Goal: Task Accomplishment & Management: Complete application form

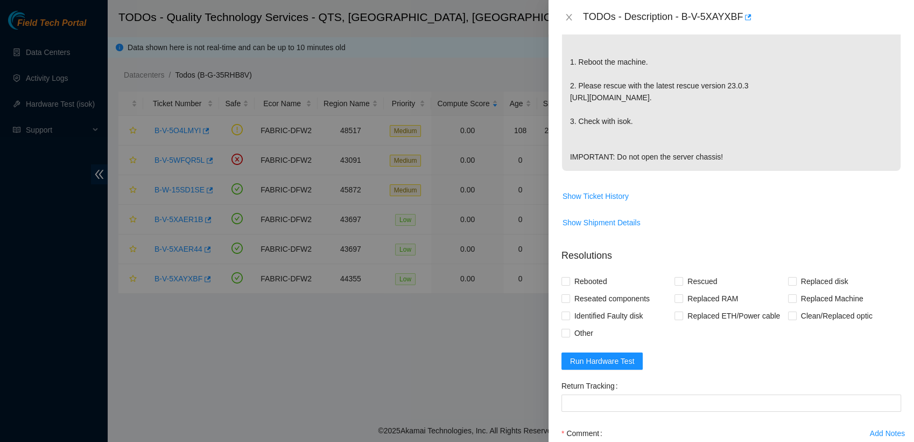
scroll to position [264, 0]
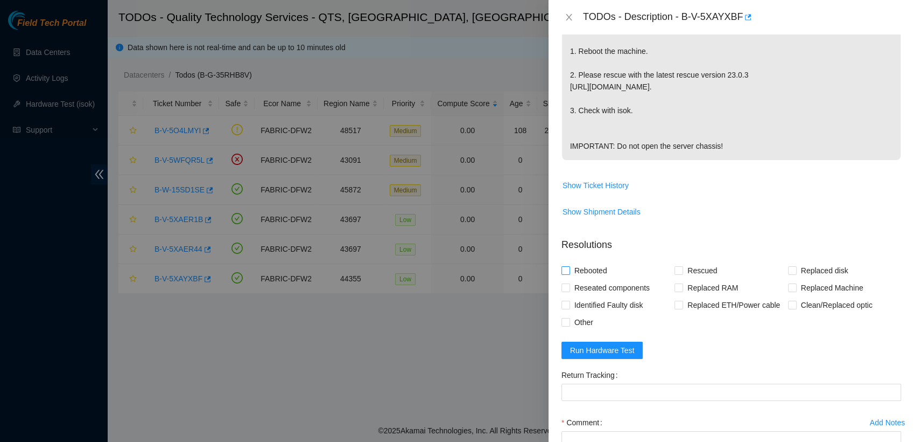
click at [563, 274] on input "Rebooted" at bounding box center [566, 270] width 8 height 8
checkbox input "true"
click at [679, 274] on input "Rescued" at bounding box center [679, 270] width 8 height 8
checkbox input "true"
click at [565, 325] on input "Other" at bounding box center [566, 322] width 8 height 8
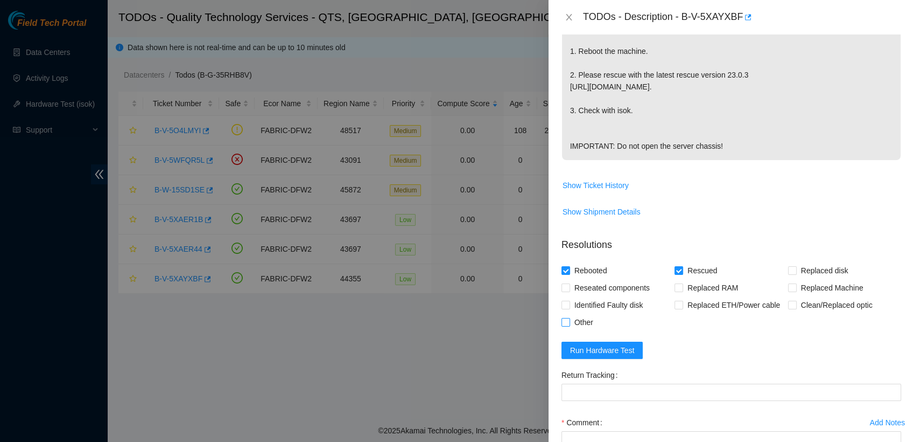
checkbox input "true"
click at [590, 356] on span "Run Hardware Test" at bounding box center [602, 350] width 65 height 12
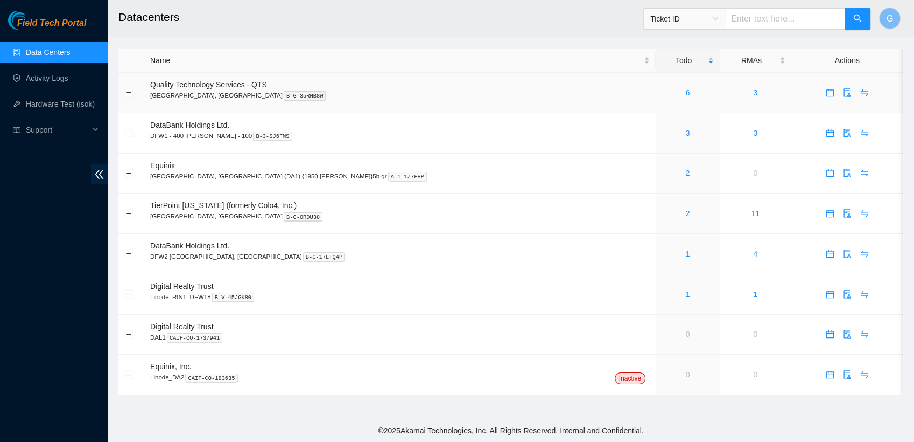
click at [662, 94] on div "6" at bounding box center [688, 93] width 52 height 12
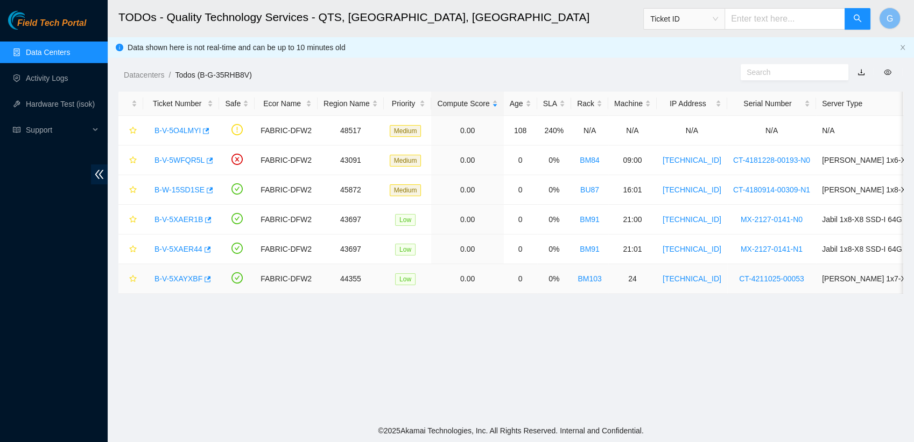
click at [178, 281] on link "B-V-5XAYXBF" at bounding box center [179, 278] width 48 height 9
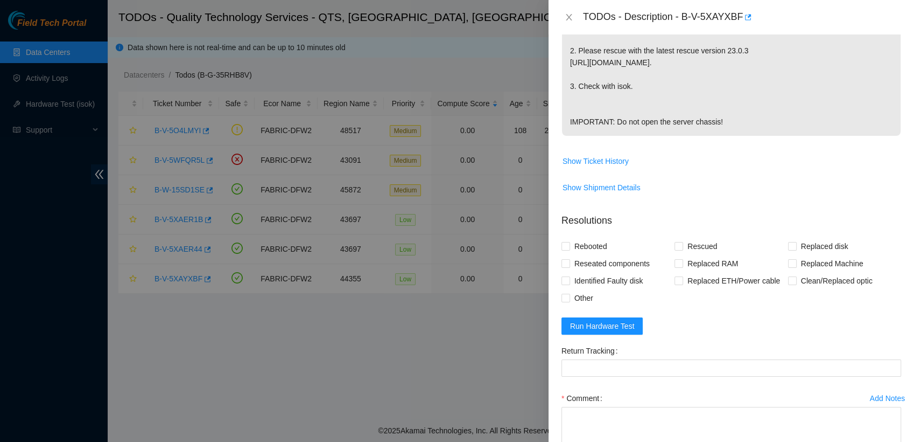
scroll to position [289, 0]
click at [565, 249] on input "Rebooted" at bounding box center [566, 246] width 8 height 8
checkbox input "true"
click at [675, 249] on input "Rescued" at bounding box center [679, 246] width 8 height 8
checkbox input "true"
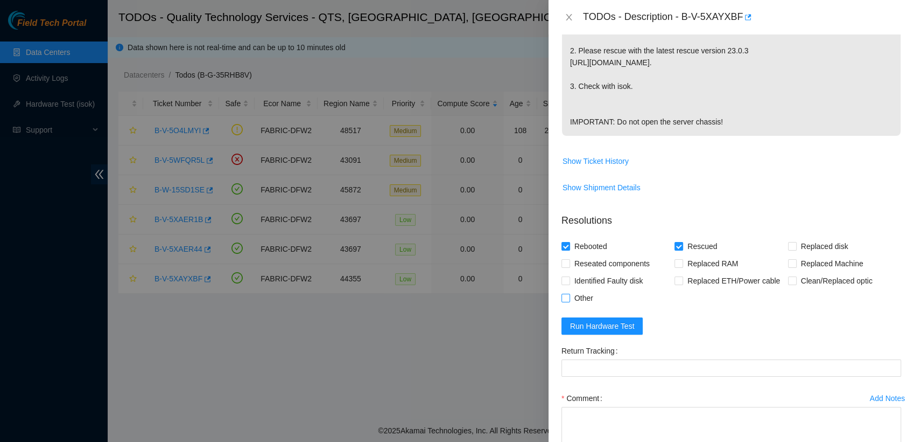
click at [564, 301] on input "Other" at bounding box center [566, 297] width 8 height 8
checkbox input "true"
click at [592, 332] on span "Run Hardware Test" at bounding box center [602, 326] width 65 height 12
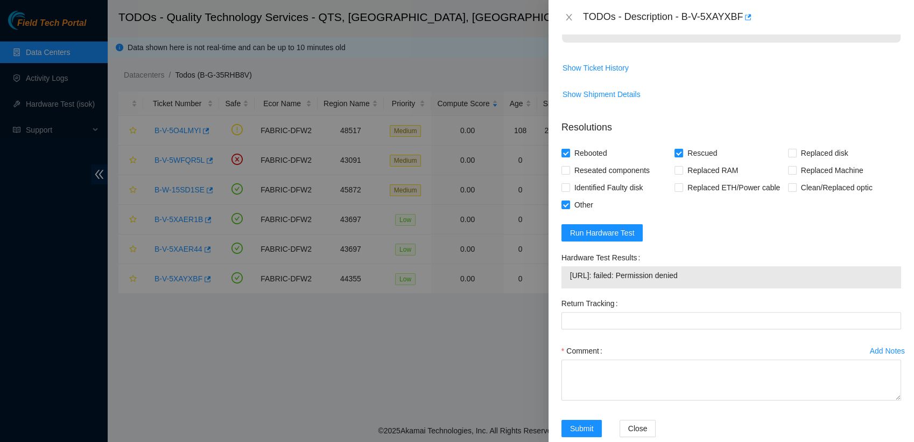
scroll to position [384, 0]
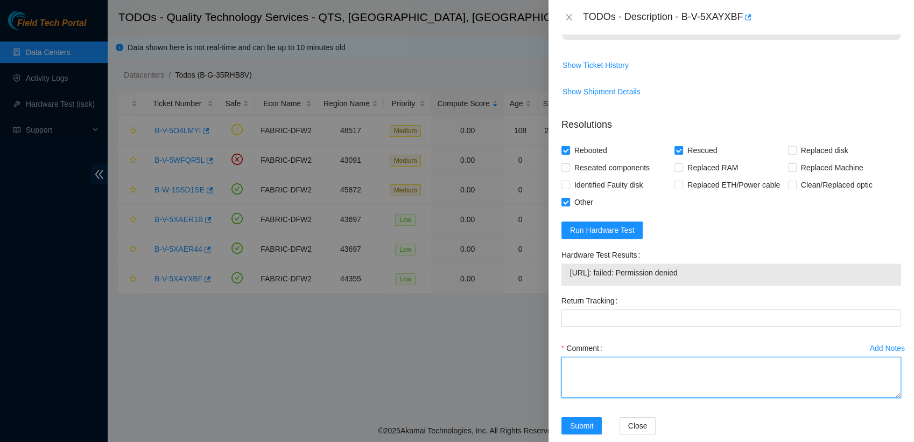
click at [620, 397] on textarea "Comment" at bounding box center [732, 376] width 340 height 41
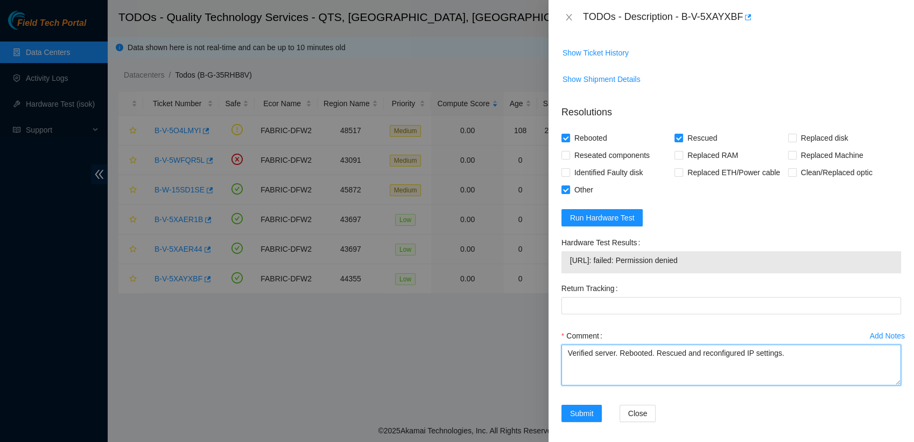
scroll to position [396, 0]
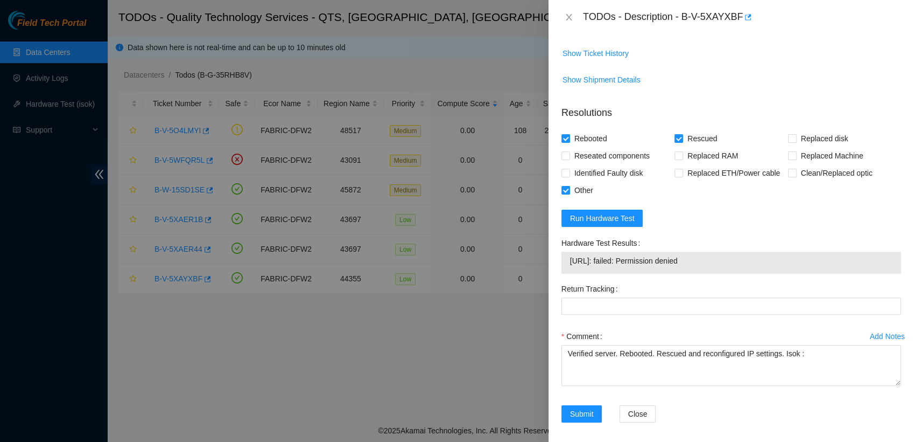
drag, startPoint x: 707, startPoint y: 282, endPoint x: 567, endPoint y: 289, distance: 140.2
click at [567, 274] on div "[URL]: failed: Permission denied" at bounding box center [732, 262] width 340 height 22
copy tbody "[URL]: failed: Permission denied"
click at [806, 377] on textarea "Verified server. Rebooted. Rescued and reconfigured IP settings. Isok :" at bounding box center [732, 365] width 340 height 41
paste textarea "[URL]: failed: Permission denied"
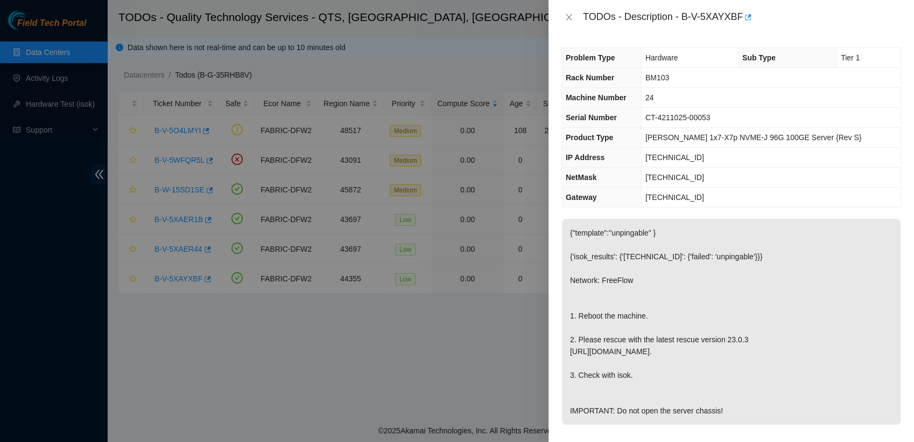
scroll to position [425, 0]
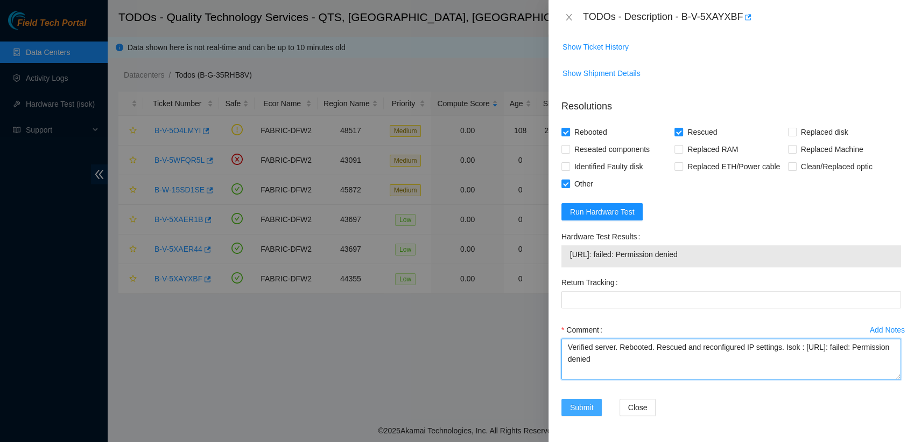
type textarea "Verified server. Rebooted. Rescued and reconfigured IP settings. Isok : [URL]: …"
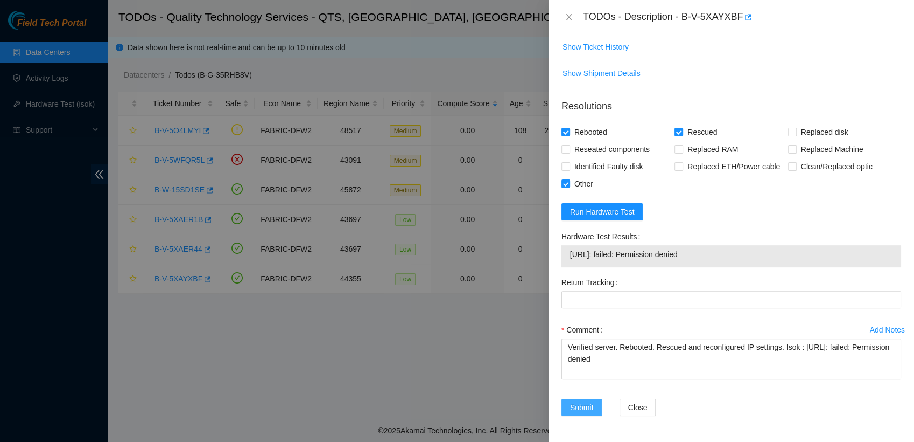
click at [582, 403] on span "Submit" at bounding box center [582, 407] width 24 height 12
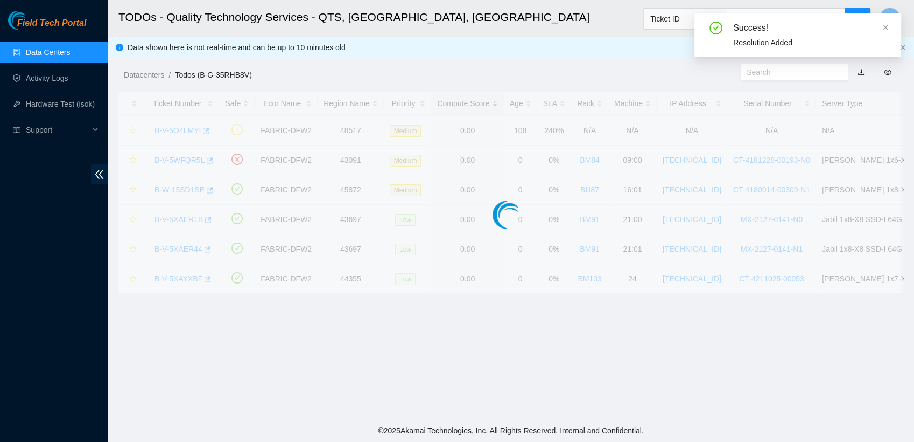
scroll to position [282, 0]
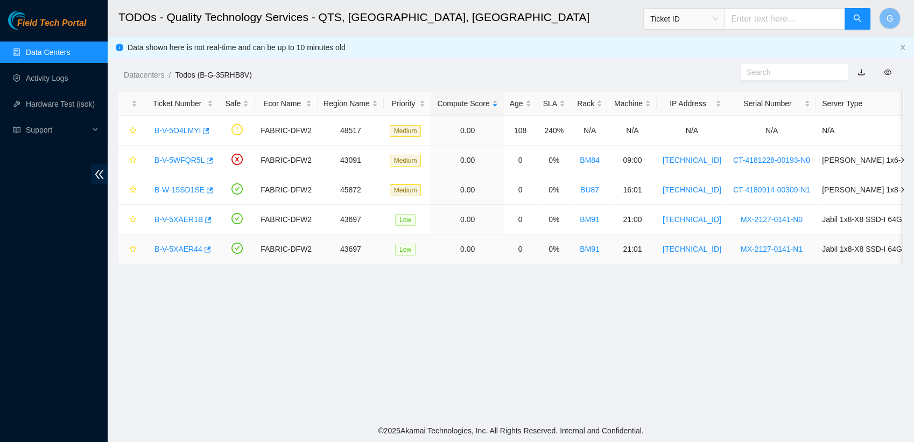
click at [181, 248] on link "B-V-5XAER44" at bounding box center [179, 248] width 48 height 9
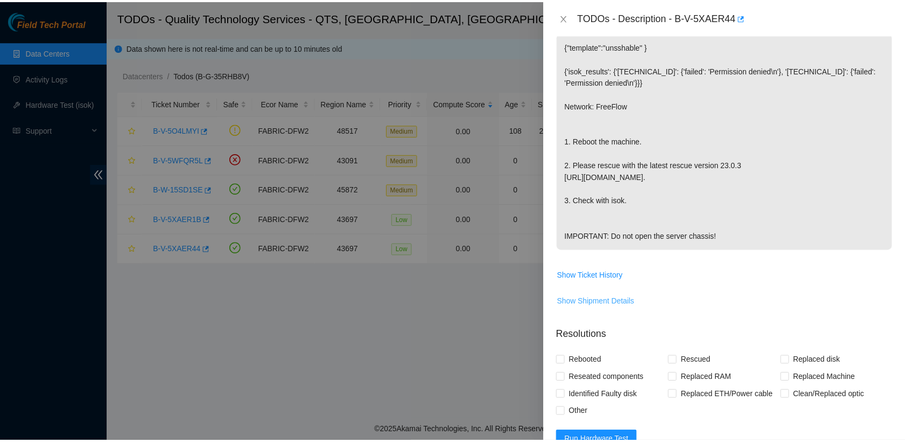
scroll to position [0, 0]
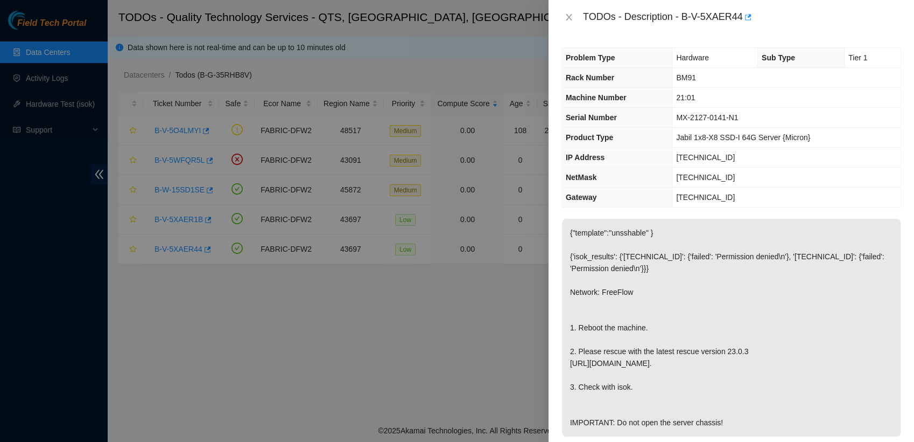
click at [468, 84] on div at bounding box center [457, 221] width 914 height 442
click at [568, 14] on icon "close" at bounding box center [569, 17] width 9 height 9
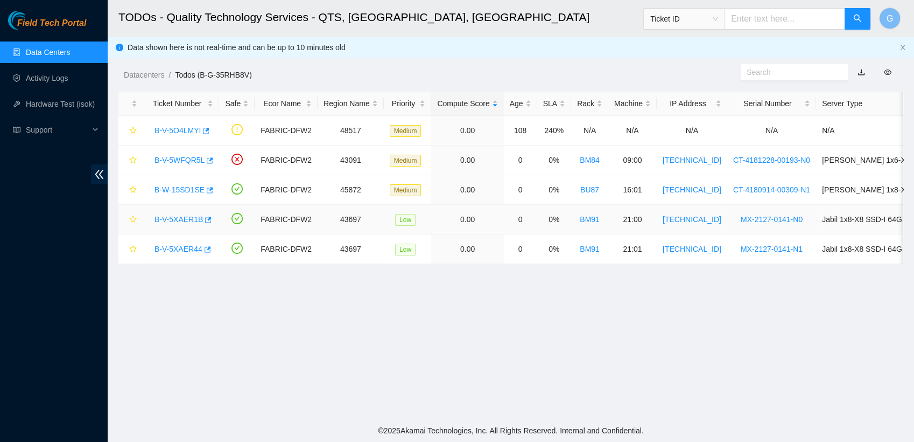
click at [164, 216] on link "B-V-5XAER1B" at bounding box center [179, 219] width 48 height 9
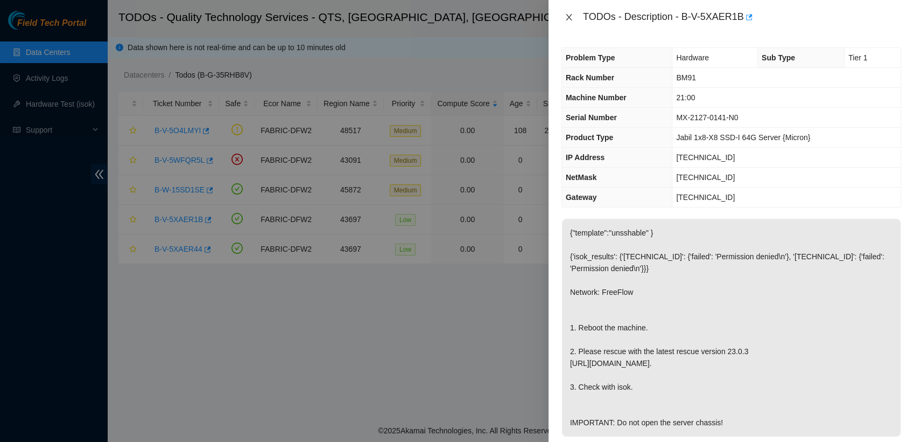
click at [570, 16] on icon "close" at bounding box center [569, 17] width 6 height 6
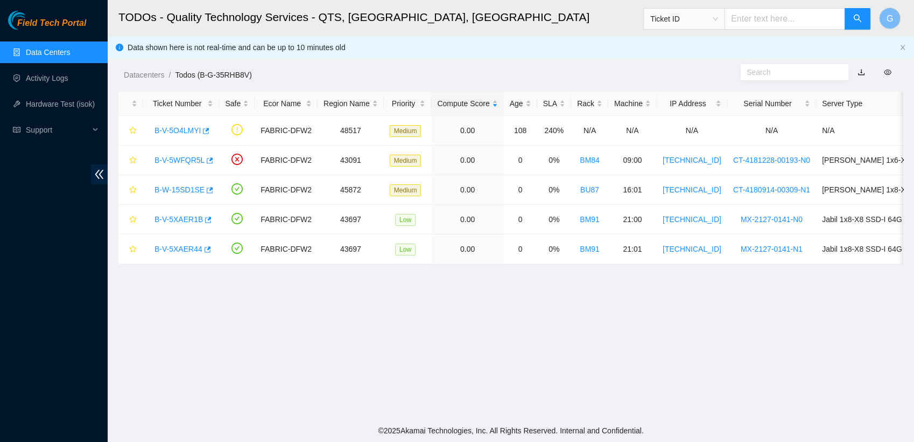
click at [789, 24] on input "text" at bounding box center [785, 19] width 121 height 22
click at [724, 9] on span "Ticket ID" at bounding box center [683, 19] width 81 height 22
click at [718, 17] on span "Ticket ID" at bounding box center [684, 19] width 68 height 16
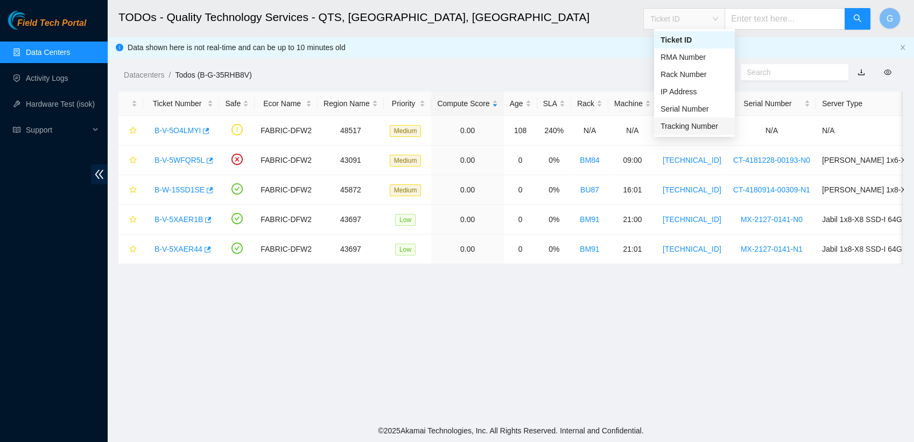
click at [706, 123] on div "Tracking Number" at bounding box center [695, 126] width 68 height 12
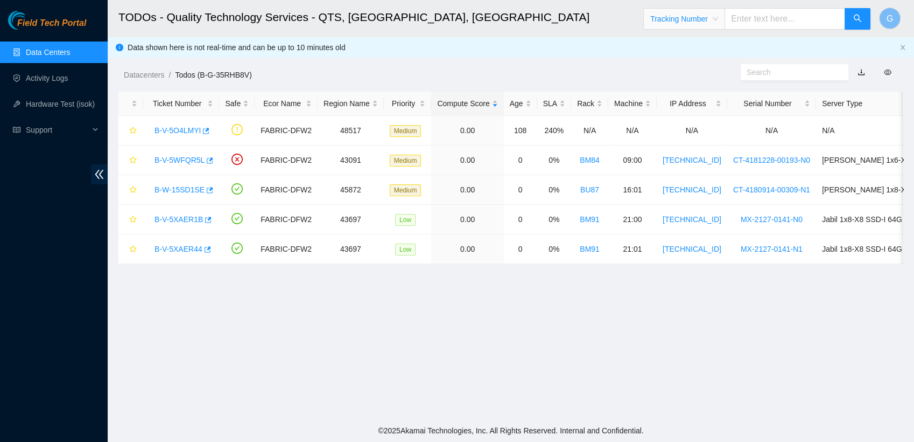
click at [801, 19] on input "text" at bounding box center [785, 19] width 121 height 22
type input "739263651625"
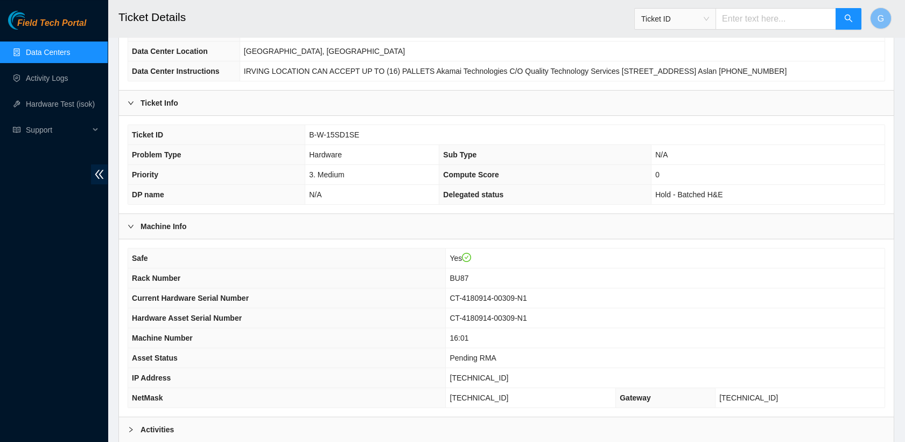
scroll to position [118, 0]
click at [48, 57] on link "Data Centers" at bounding box center [48, 52] width 44 height 9
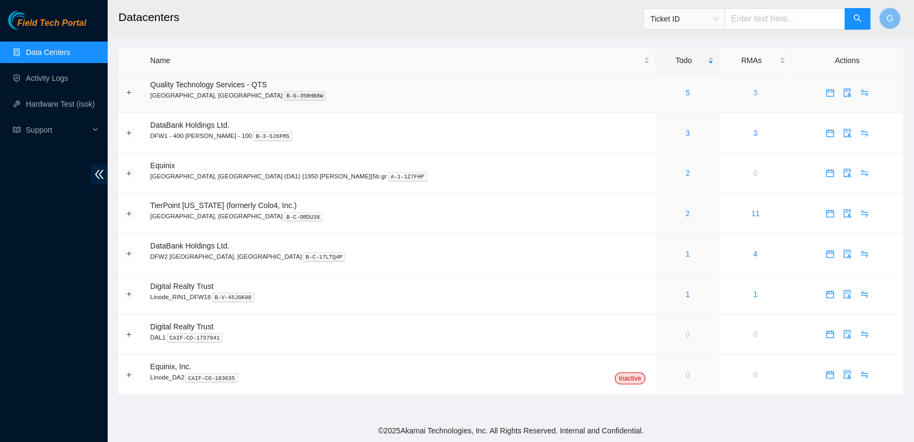
click at [753, 93] on link "3" at bounding box center [755, 92] width 4 height 9
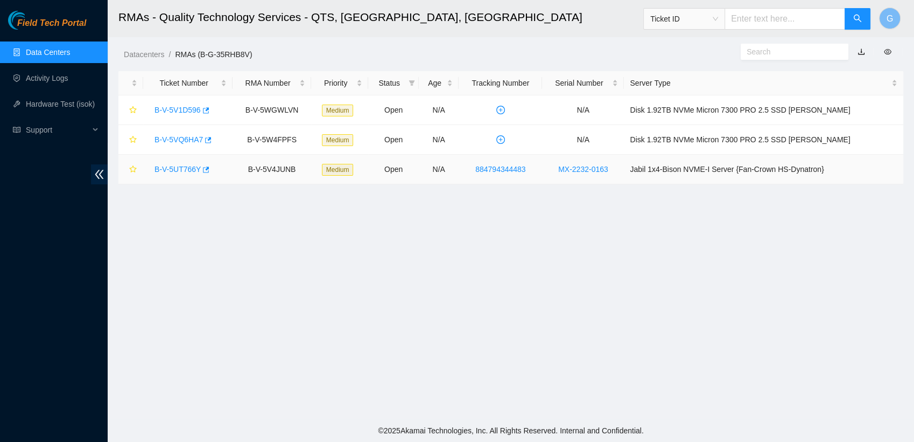
click at [169, 172] on link "B-V-5UT766Y" at bounding box center [178, 169] width 46 height 9
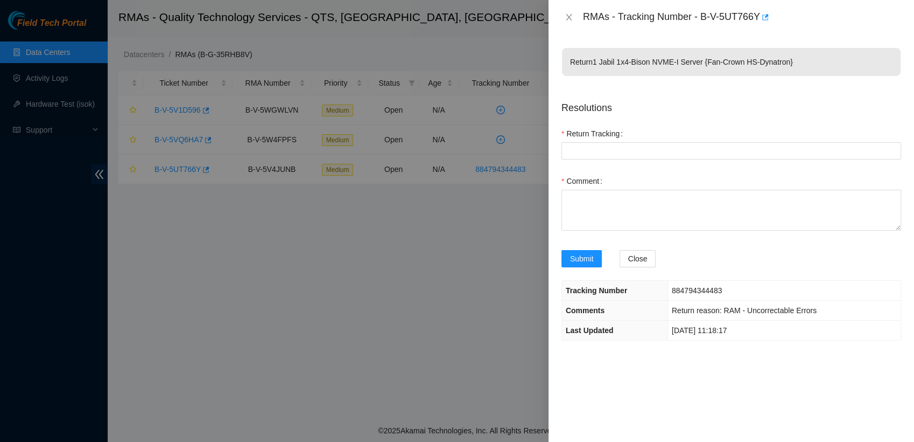
click at [453, 222] on div at bounding box center [457, 221] width 914 height 442
click at [474, 206] on div at bounding box center [457, 221] width 914 height 442
click at [570, 15] on icon "close" at bounding box center [569, 17] width 9 height 9
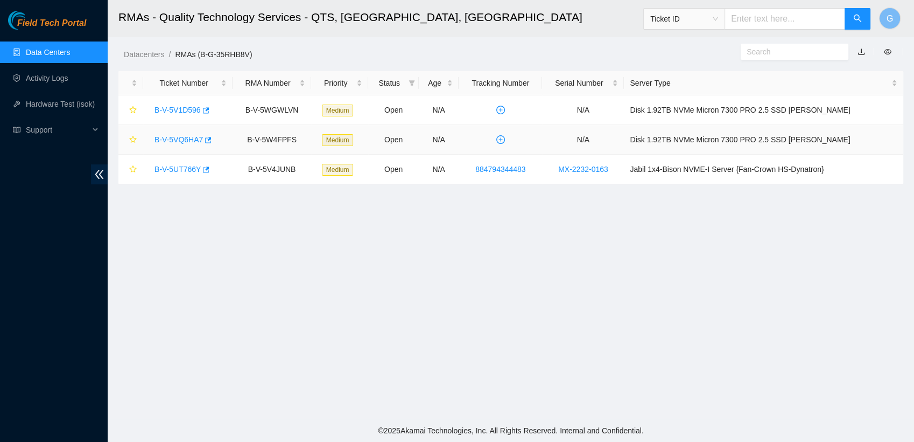
click at [183, 137] on link "B-V-5VQ6HA7" at bounding box center [179, 139] width 48 height 9
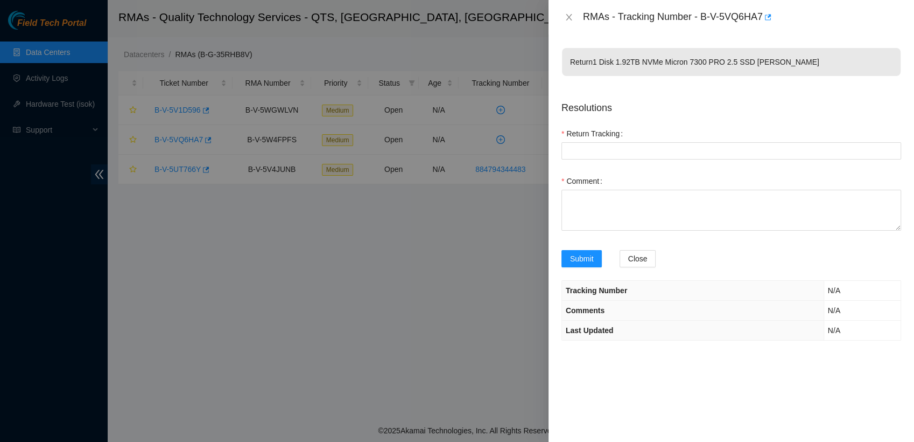
click at [434, 268] on div at bounding box center [457, 221] width 914 height 442
click at [569, 18] on icon "close" at bounding box center [569, 17] width 6 height 6
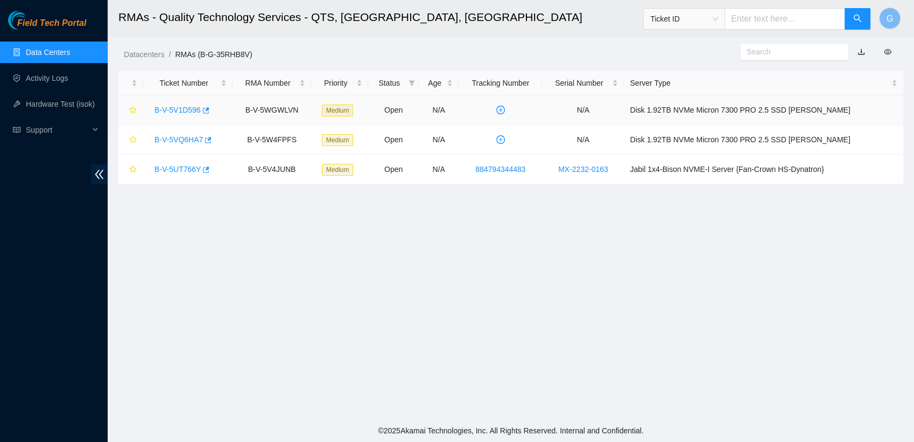
click at [179, 112] on link "B-V-5V1D596" at bounding box center [178, 110] width 46 height 9
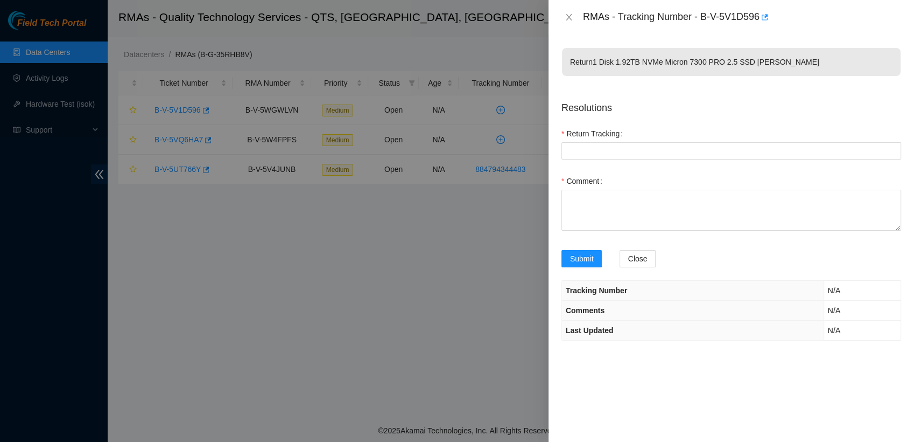
click at [465, 218] on div at bounding box center [457, 221] width 914 height 442
click at [404, 199] on div at bounding box center [457, 221] width 914 height 442
click at [565, 19] on icon "close" at bounding box center [569, 17] width 9 height 9
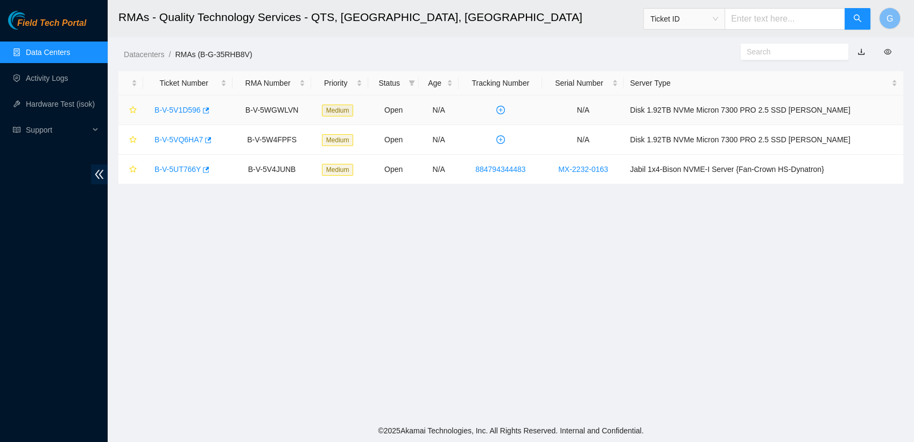
click at [178, 110] on link "B-V-5V1D596" at bounding box center [178, 110] width 46 height 9
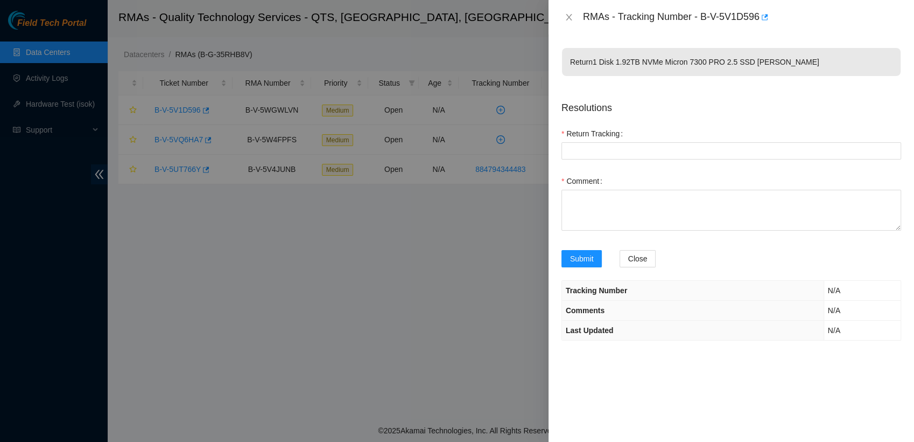
click at [177, 136] on div at bounding box center [457, 221] width 914 height 442
click at [559, 16] on div "RMAs - Tracking Number - B-V-5V1D596" at bounding box center [732, 17] width 366 height 34
click at [564, 17] on button "Close" at bounding box center [569, 17] width 15 height 10
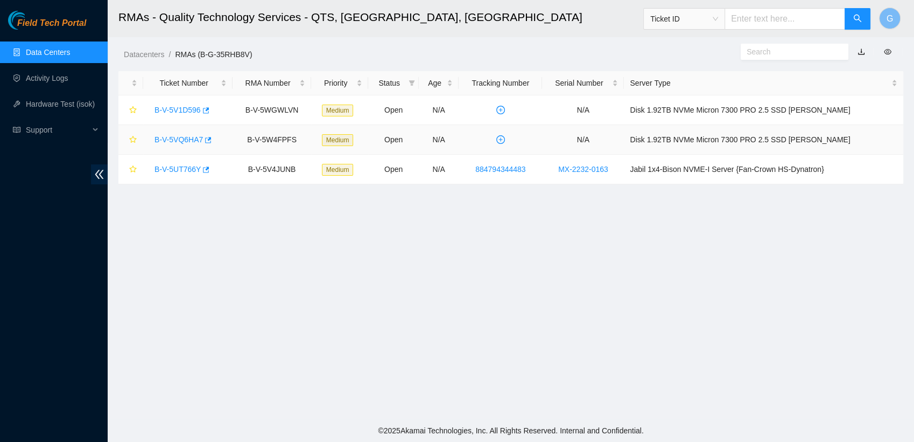
click at [186, 143] on link "B-V-5VQ6HA7" at bounding box center [179, 139] width 48 height 9
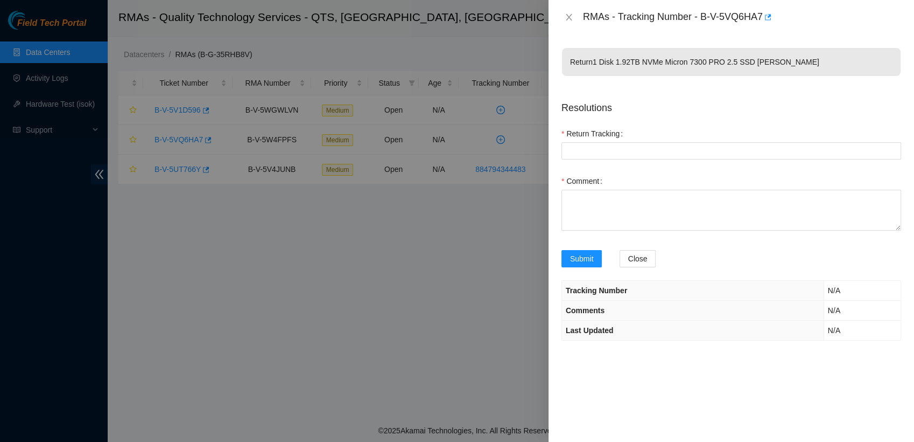
drag, startPoint x: 186, startPoint y: 143, endPoint x: 402, endPoint y: 180, distance: 219.0
click at [402, 180] on div at bounding box center [457, 221] width 914 height 442
drag, startPoint x: 512, startPoint y: 269, endPoint x: 341, endPoint y: 234, distance: 174.2
drag, startPoint x: 341, startPoint y: 234, endPoint x: 181, endPoint y: 161, distance: 176.4
click at [181, 161] on div at bounding box center [457, 221] width 914 height 442
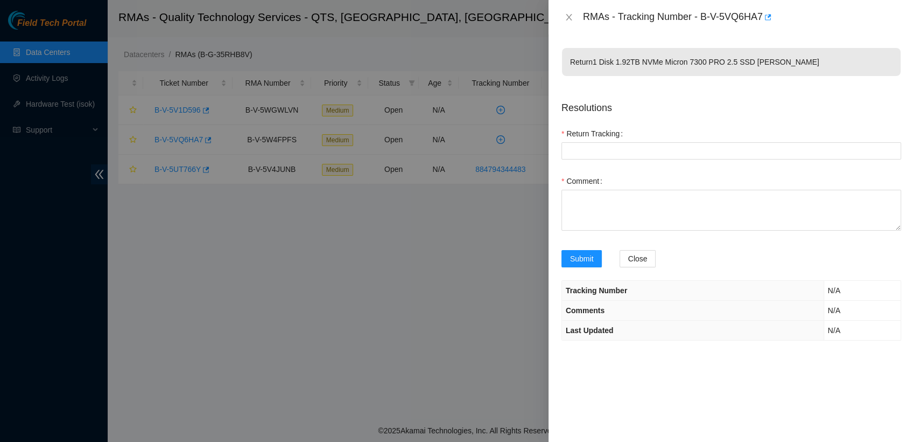
click at [565, 23] on div "RMAs - Tracking Number - B-V-5VQ6HA7" at bounding box center [732, 17] width 340 height 17
drag, startPoint x: 565, startPoint y: 23, endPoint x: 564, endPoint y: 17, distance: 6.0
click at [564, 17] on button "Close" at bounding box center [569, 17] width 15 height 10
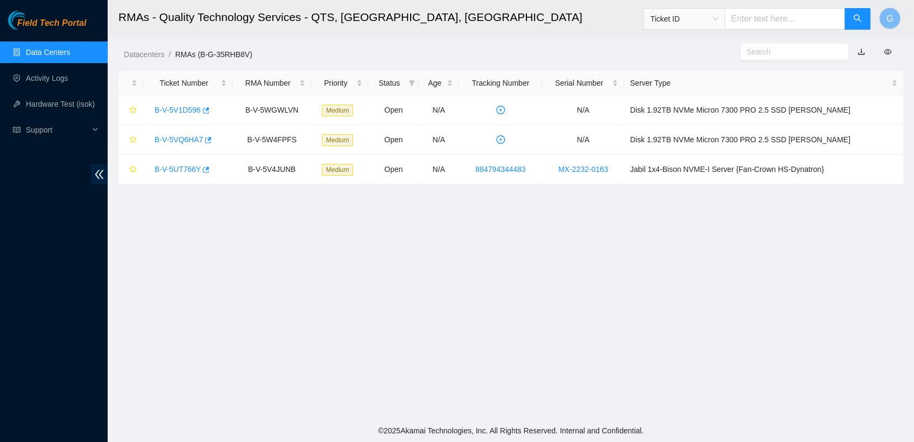
click at [59, 55] on link "Data Centers" at bounding box center [48, 52] width 44 height 9
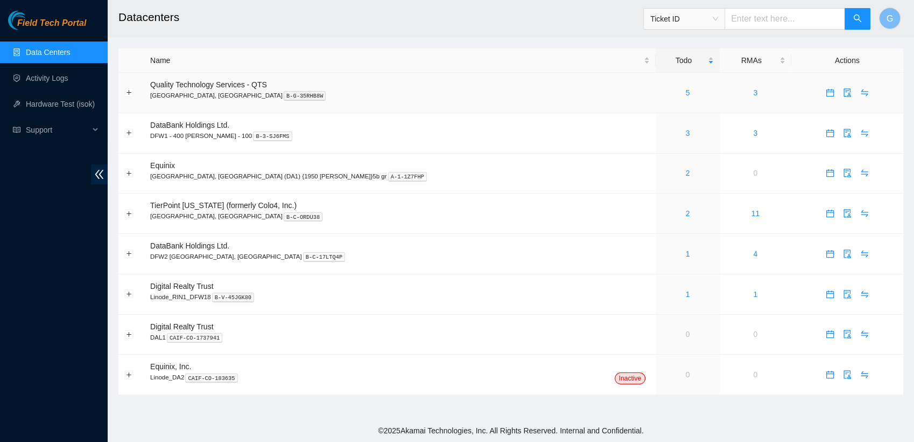
click at [223, 93] on p "[GEOGRAPHIC_DATA], [GEOGRAPHIC_DATA] B-G-35RHB8W" at bounding box center [400, 95] width 500 height 10
click at [662, 92] on div "5" at bounding box center [688, 93] width 52 height 12
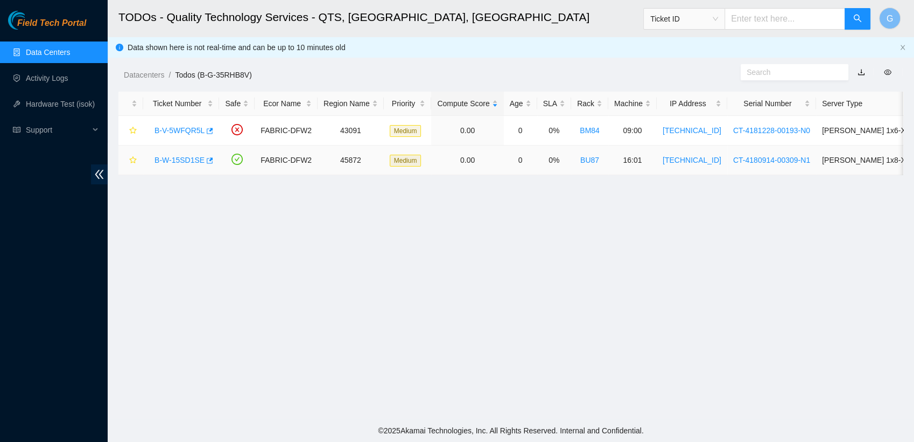
click at [181, 163] on link "B-W-15SD1SE" at bounding box center [180, 160] width 50 height 9
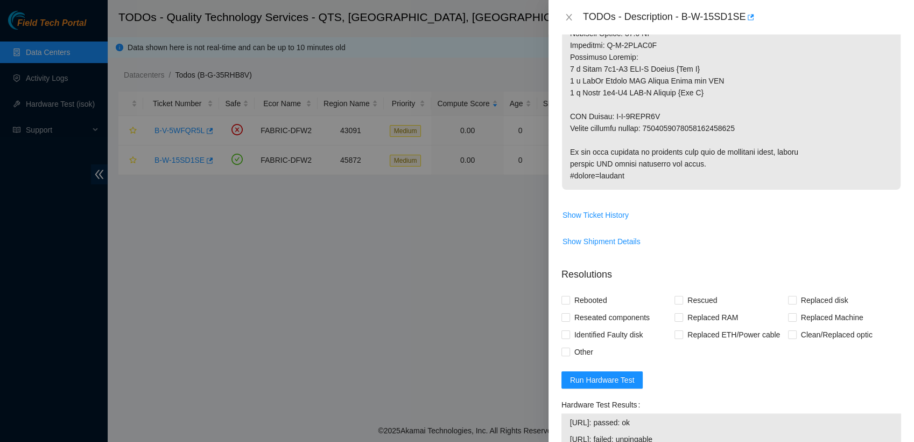
scroll to position [773, 0]
click at [565, 297] on input "Rebooted" at bounding box center [566, 299] width 8 height 8
checkbox input "true"
click at [677, 297] on input "Rescued" at bounding box center [679, 299] width 8 height 8
checkbox input "true"
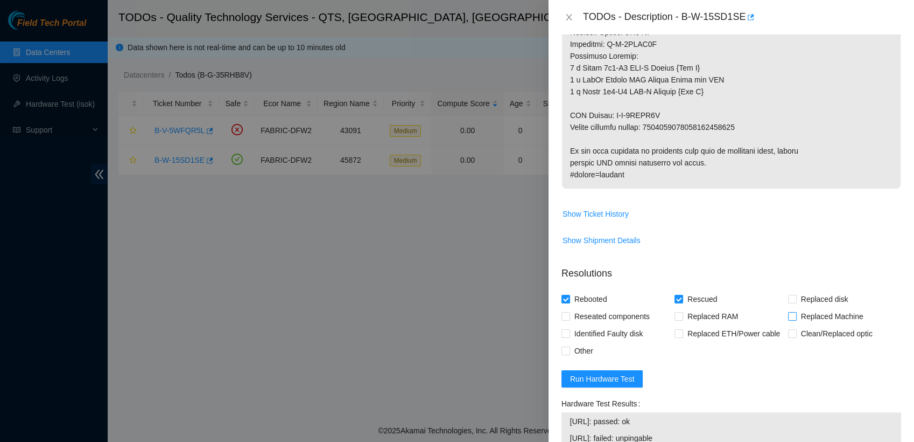
click at [797, 317] on span "Replaced Machine" at bounding box center [832, 315] width 71 height 17
click at [792, 317] on input "Replaced Machine" at bounding box center [792, 316] width 8 height 8
checkbox input "true"
click at [564, 349] on input "Other" at bounding box center [566, 350] width 8 height 8
checkbox input "true"
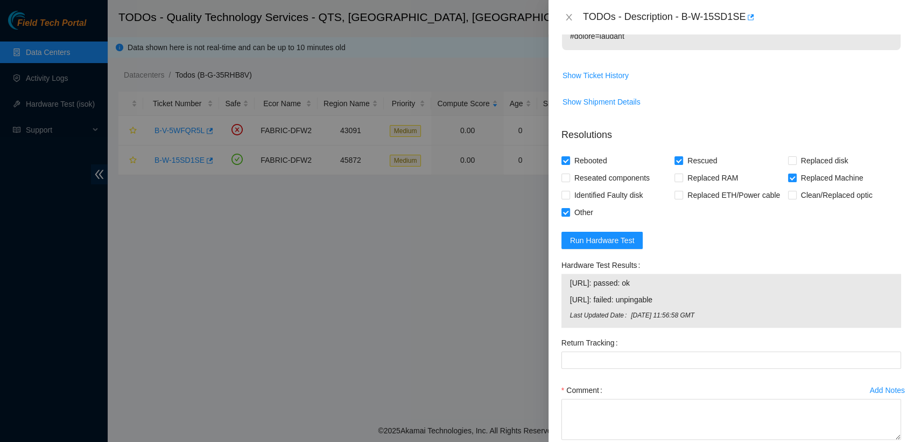
scroll to position [912, 0]
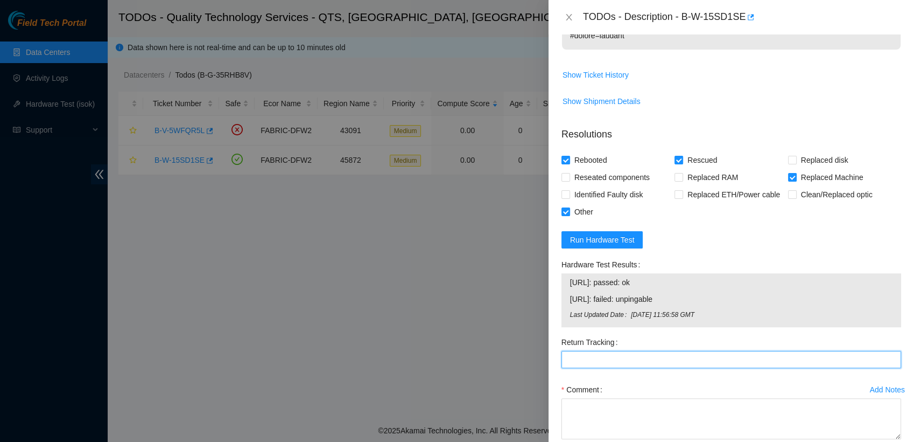
click at [708, 363] on Tracking "Return Tracking" at bounding box center [732, 359] width 340 height 17
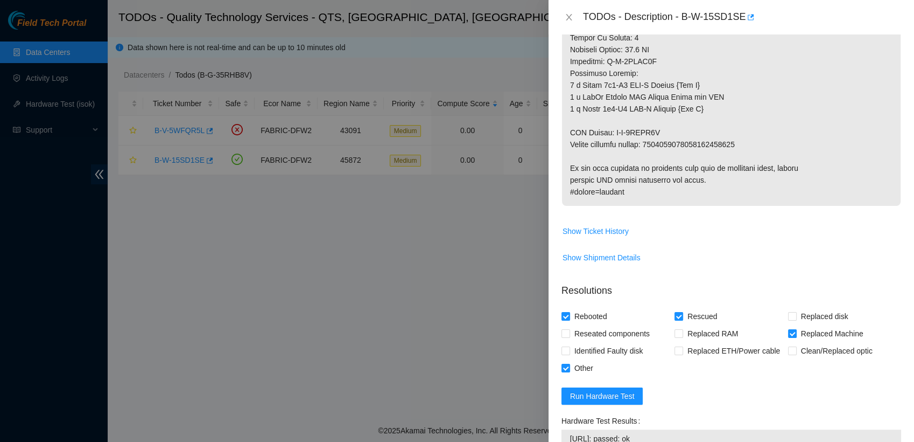
scroll to position [754, 0]
drag, startPoint x: 750, startPoint y: 144, endPoint x: 654, endPoint y: 146, distance: 95.9
copy p "9612018969028700238978"
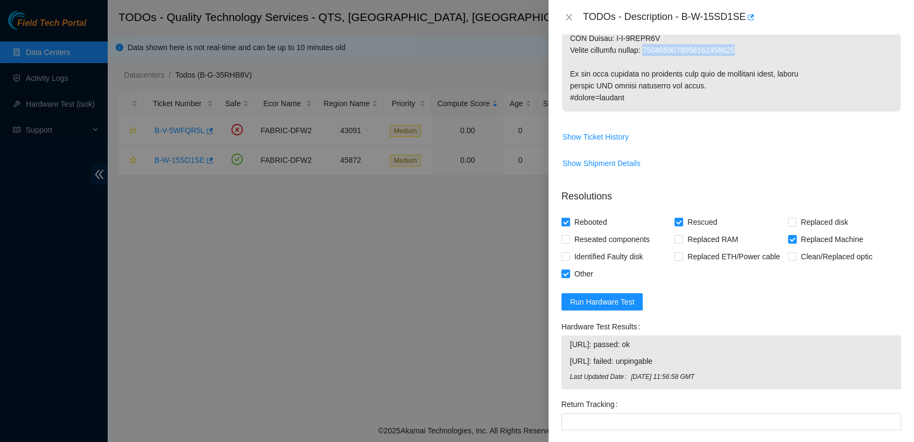
scroll to position [970, 0]
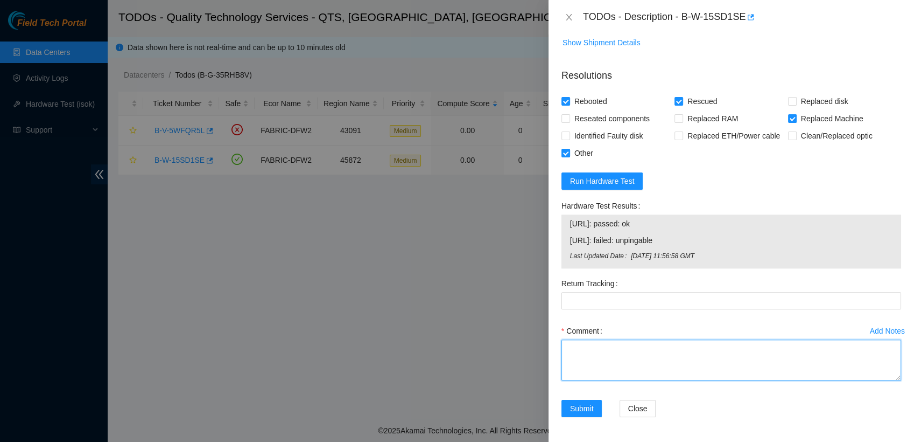
click at [673, 360] on textarea "Comment" at bounding box center [732, 359] width 340 height 41
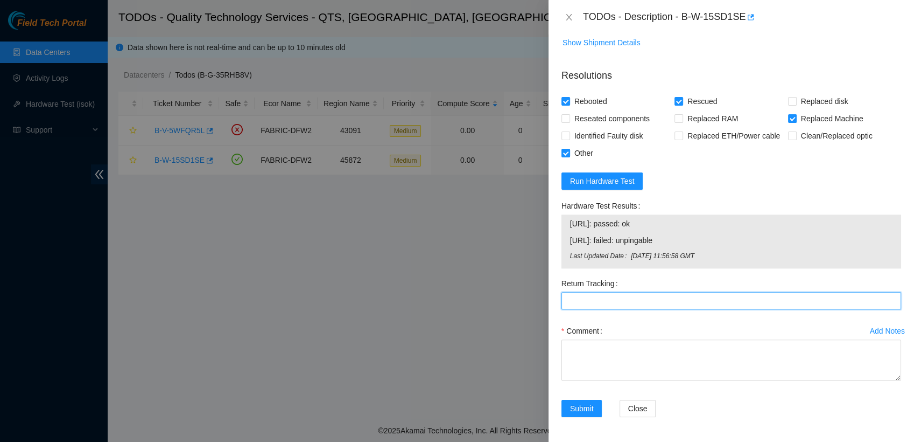
click at [674, 306] on Tracking "Return Tracking" at bounding box center [732, 300] width 340 height 17
paste Tracking "9612018969028700238978"
click at [566, 298] on Tracking "9612018969028700238978" at bounding box center [732, 300] width 340 height 17
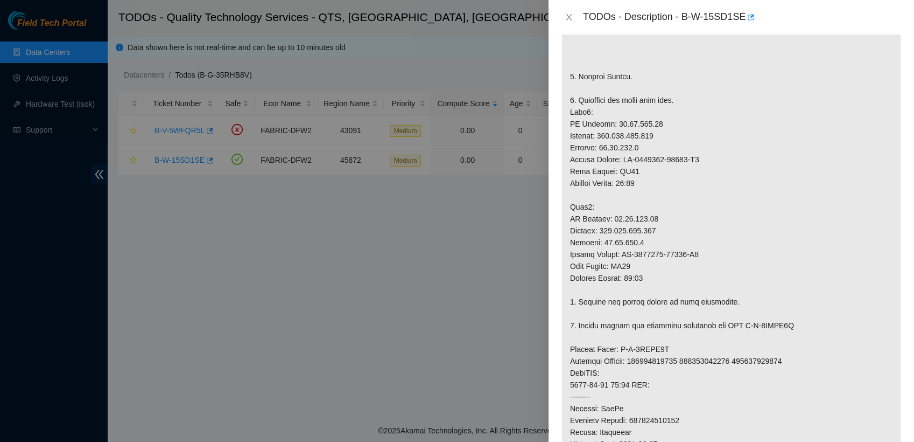
scroll to position [278, 0]
type Tracking "9612018969028700238978"
drag, startPoint x: 682, startPoint y: 20, endPoint x: 722, endPoint y: 49, distance: 49.0
click at [722, 49] on div "TODOs - Description - B-W-15SD1SE Problem Type Hardware Rack Number BU87 Machin…" at bounding box center [732, 221] width 366 height 442
click at [781, 13] on div "TODOs - Description - B-W-15SD1SE" at bounding box center [742, 17] width 318 height 17
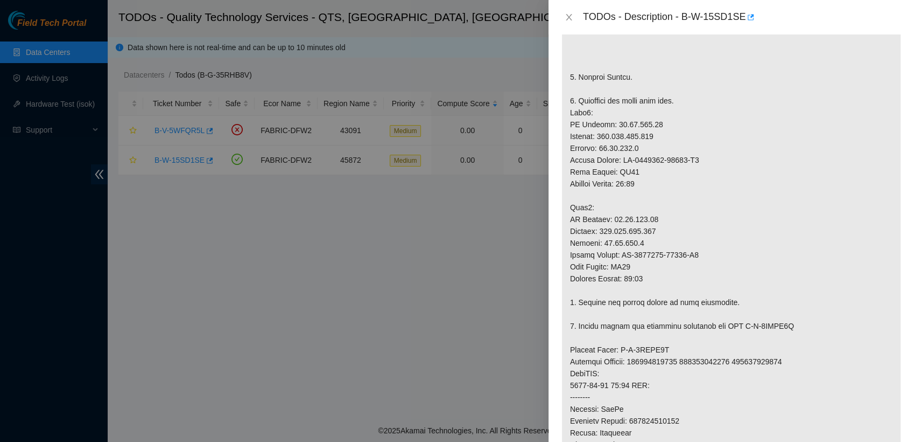
click at [781, 13] on div "TODOs - Description - B-W-15SD1SE" at bounding box center [742, 17] width 318 height 17
drag, startPoint x: 681, startPoint y: 19, endPoint x: 742, endPoint y: 33, distance: 62.8
click at [742, 33] on div "TODOs - Description - B-W-15SD1SE" at bounding box center [732, 17] width 366 height 34
copy div "B-W-15SD1SE"
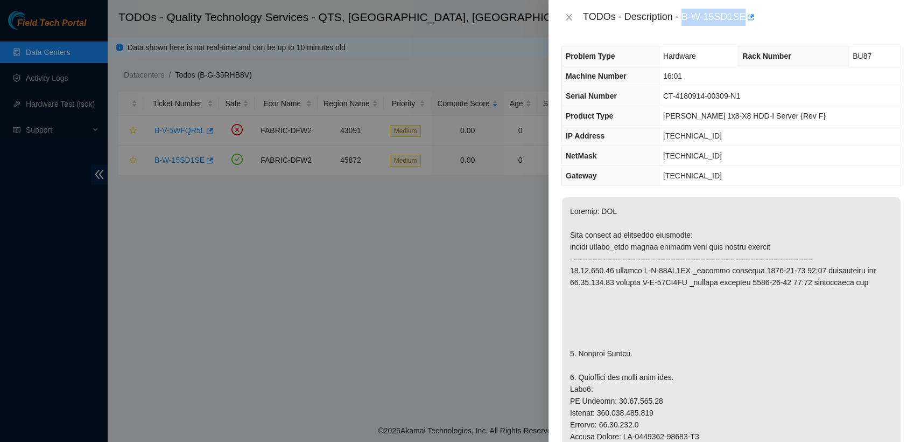
scroll to position [0, 0]
drag, startPoint x: 774, startPoint y: 95, endPoint x: 684, endPoint y: 101, distance: 90.2
click at [684, 101] on td "CT-4180914-00309-N1" at bounding box center [780, 98] width 242 height 20
copy span "CT-4180914-00309-N1"
click at [684, 101] on td "CT-4180914-00309-N1" at bounding box center [780, 98] width 242 height 20
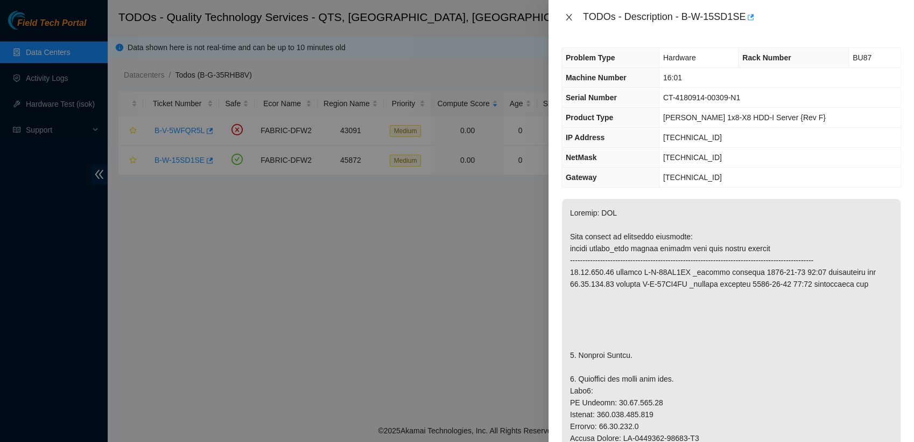
click at [570, 19] on icon "close" at bounding box center [569, 17] width 6 height 6
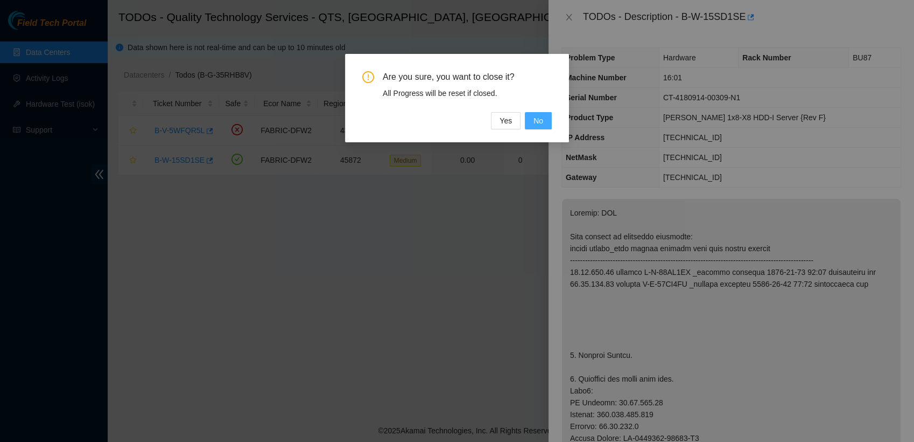
click at [536, 120] on span "No" at bounding box center [539, 121] width 10 height 12
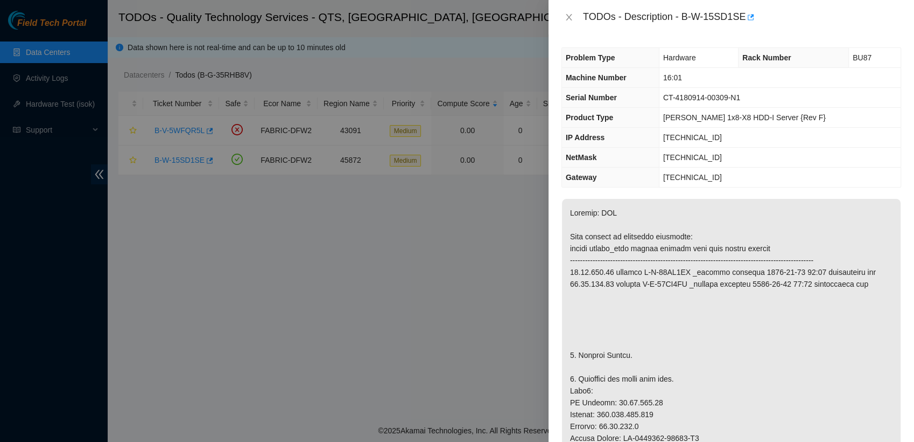
click at [567, 22] on div "TODOs - Description - B-W-15SD1SE" at bounding box center [732, 17] width 340 height 17
click at [567, 19] on icon "close" at bounding box center [569, 17] width 6 height 6
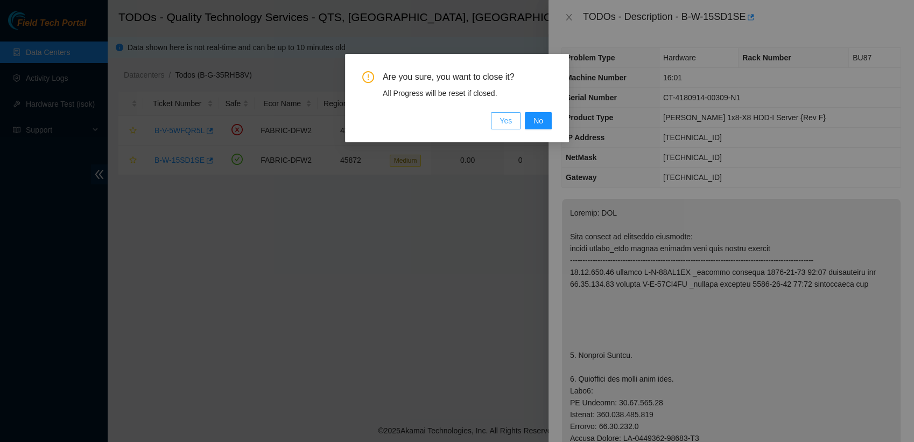
click at [505, 120] on span "Yes" at bounding box center [506, 121] width 12 height 12
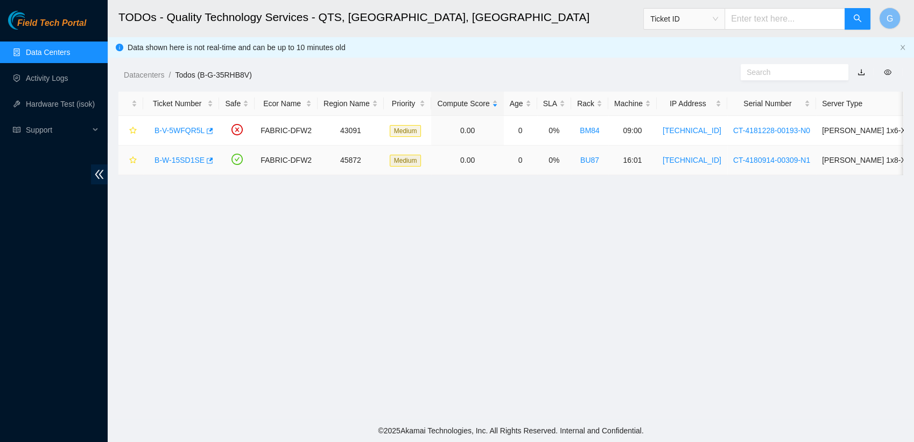
click at [192, 162] on link "B-W-15SD1SE" at bounding box center [180, 160] width 50 height 9
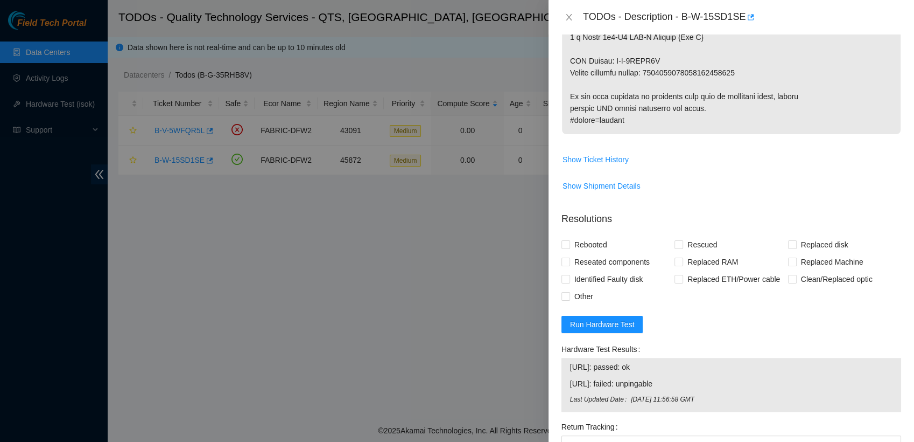
scroll to position [828, 0]
click at [570, 241] on span "Rebooted" at bounding box center [590, 243] width 41 height 17
click at [569, 241] on input "Rebooted" at bounding box center [566, 244] width 8 height 8
checkbox input "true"
click at [675, 243] on input "Rescued" at bounding box center [679, 244] width 8 height 8
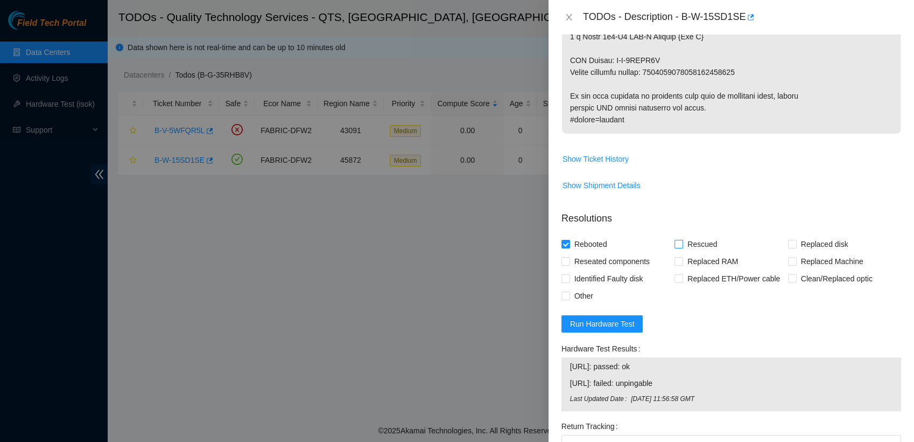
checkbox input "true"
click at [797, 265] on span "Replaced Machine" at bounding box center [832, 261] width 71 height 17
click at [792, 264] on input "Replaced Machine" at bounding box center [792, 261] width 8 height 8
checkbox input "true"
click at [566, 291] on input "Other" at bounding box center [566, 295] width 8 height 8
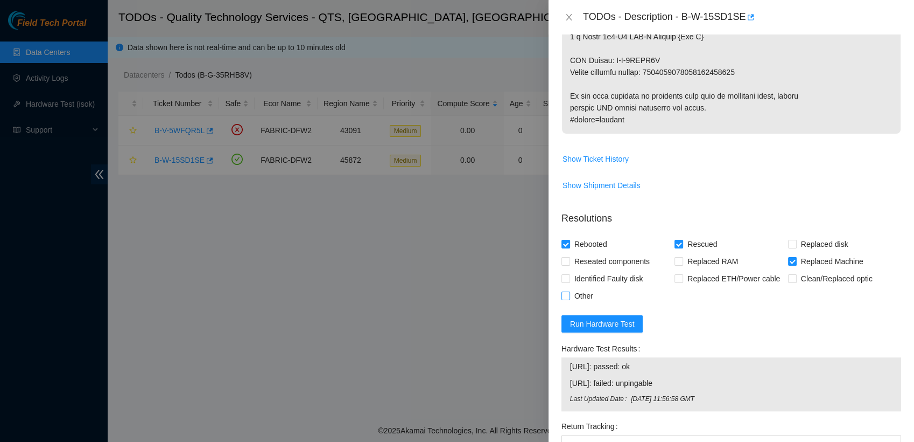
checkbox input "true"
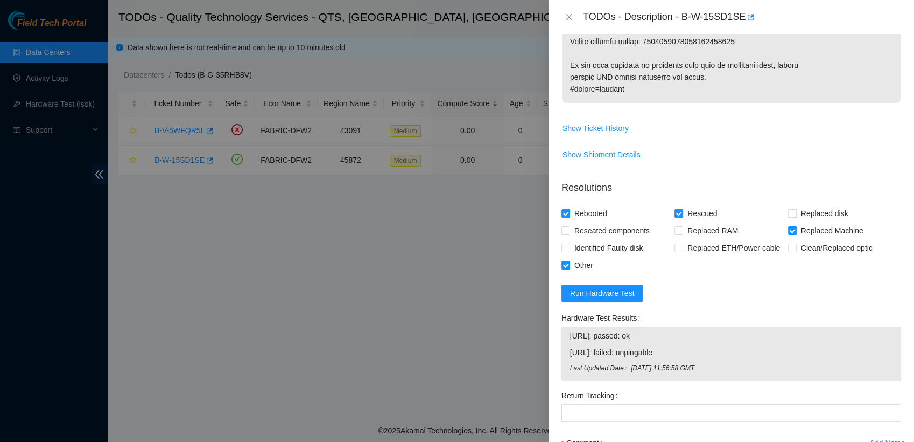
scroll to position [864, 0]
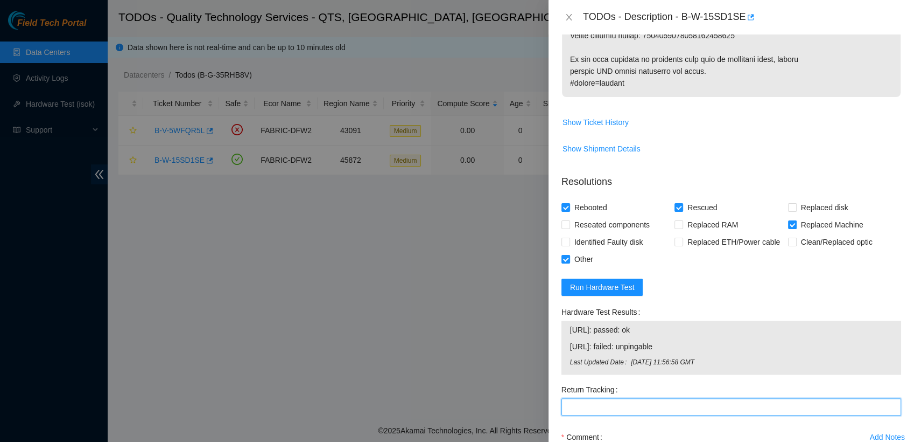
click at [616, 399] on Tracking "Return Tracking" at bounding box center [732, 406] width 340 height 17
paste Tracking "CT-4180914-00309-N1"
type Tracking "C"
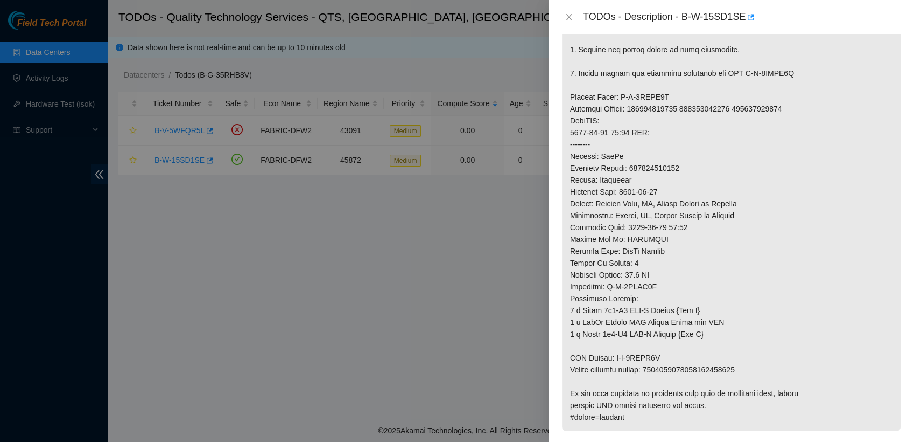
scroll to position [543, 0]
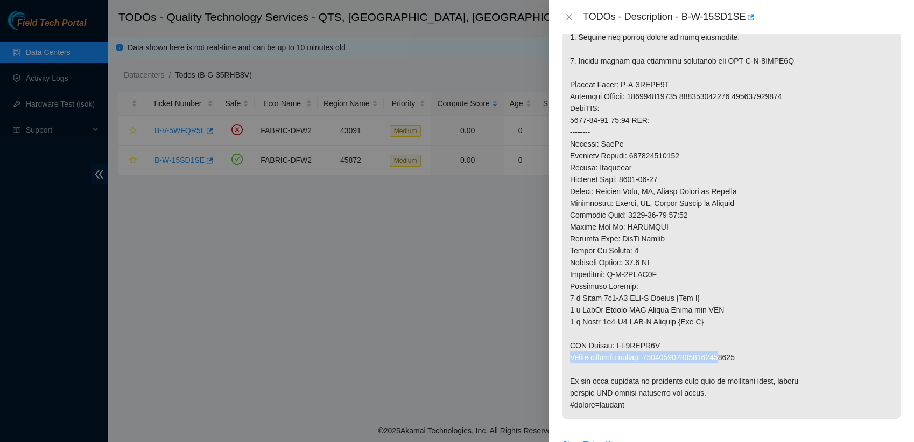
drag, startPoint x: 750, startPoint y: 349, endPoint x: 688, endPoint y: 347, distance: 61.4
click at [688, 347] on p at bounding box center [731, 37] width 339 height 762
drag, startPoint x: 688, startPoint y: 347, endPoint x: 751, endPoint y: 347, distance: 63.0
click at [751, 347] on p at bounding box center [731, 37] width 339 height 762
drag, startPoint x: 751, startPoint y: 354, endPoint x: 653, endPoint y: 353, distance: 98.0
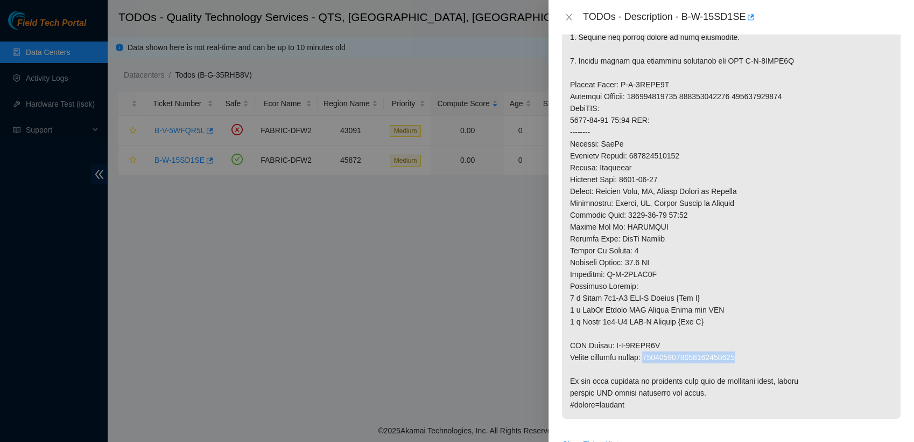
click at [653, 353] on p at bounding box center [731, 37] width 339 height 762
copy p "9612018969028700238978"
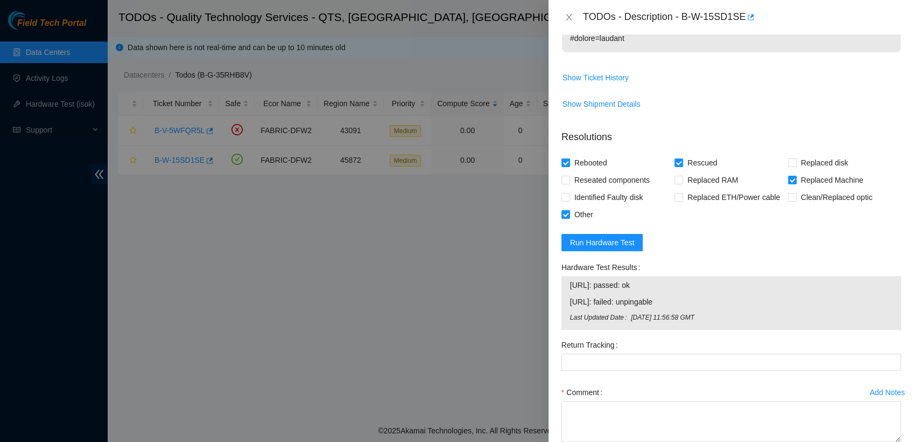
scroll to position [911, 0]
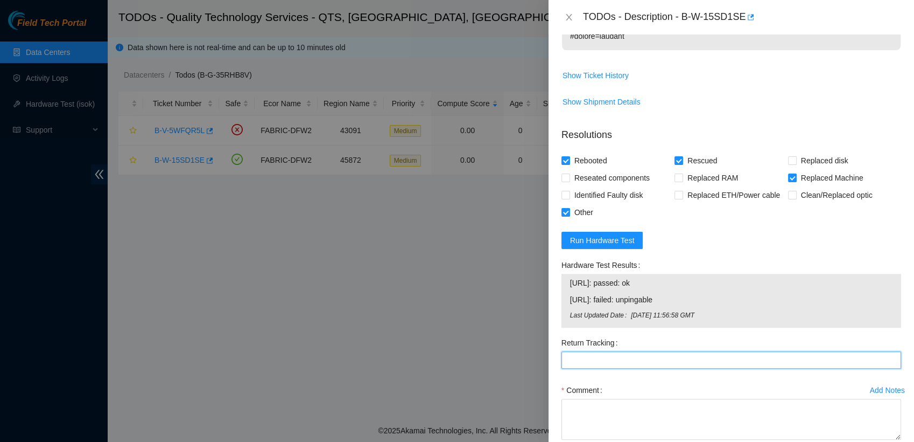
click at [668, 358] on Tracking "Return Tracking" at bounding box center [732, 359] width 340 height 17
paste Tracking "9612018969028700238978"
click at [683, 353] on Tracking "9612018969028700238978" at bounding box center [732, 359] width 340 height 17
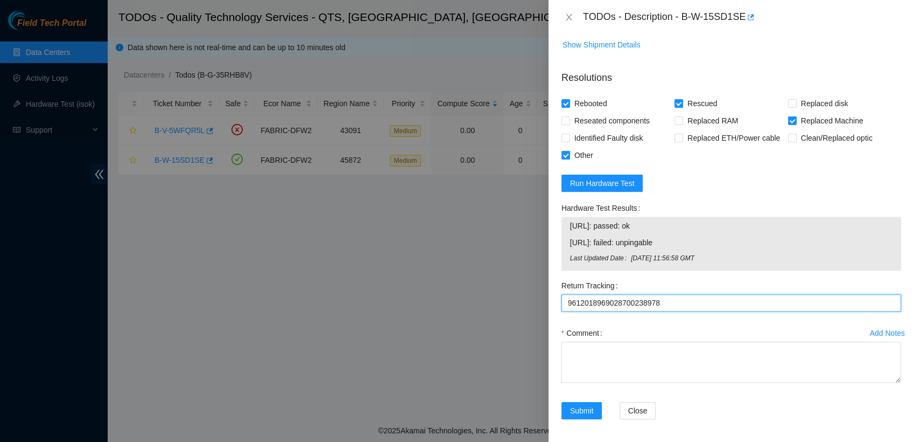
scroll to position [970, 0]
type Tracking "9612018969028700238978"
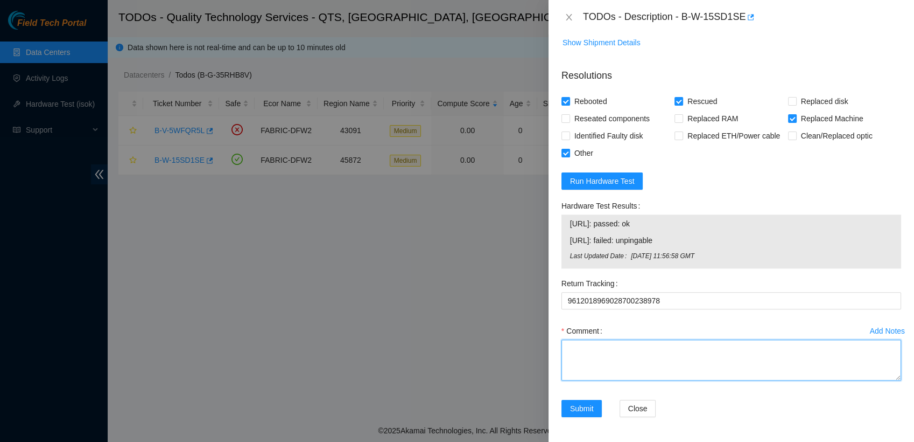
click at [642, 357] on textarea "Comment" at bounding box center [732, 359] width 340 height 41
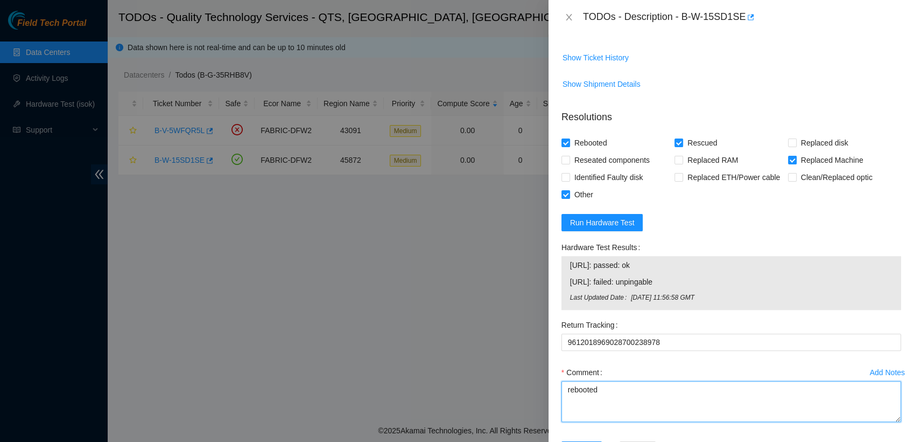
scroll to position [943, 0]
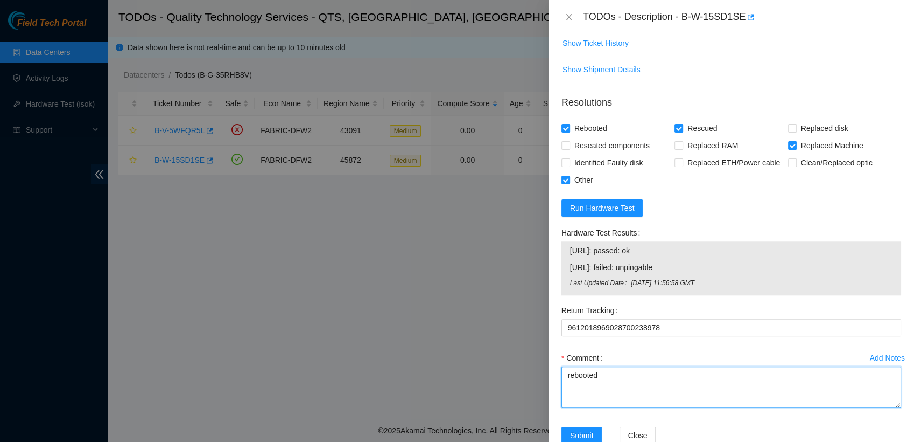
click at [564, 369] on textarea "rebooted" at bounding box center [732, 386] width 340 height 41
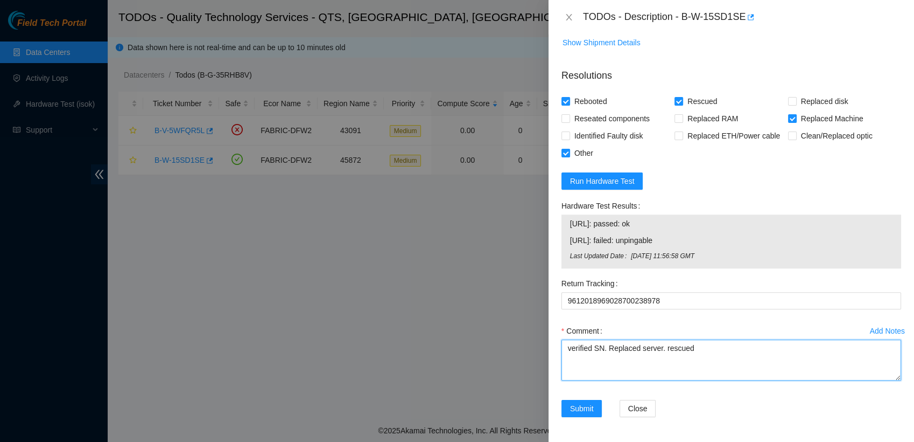
scroll to position [970, 0]
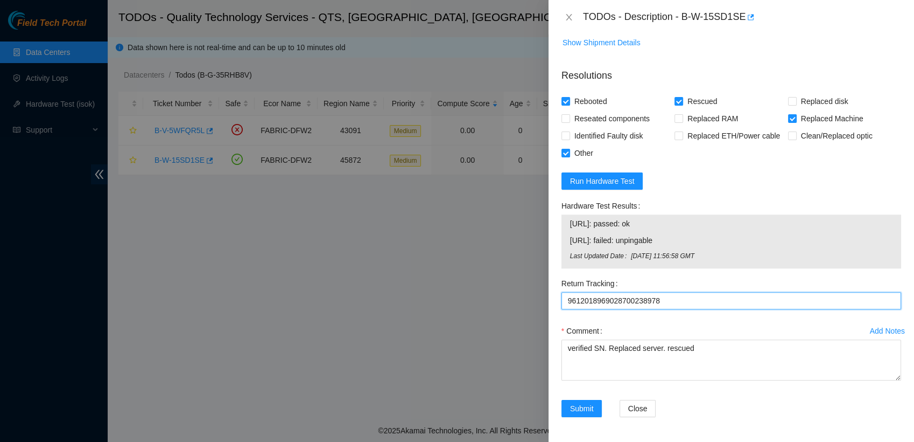
drag, startPoint x: 673, startPoint y: 301, endPoint x: 405, endPoint y: 261, distance: 270.6
click at [405, 261] on div "TODOs - Description - B-W-15SD1SE Problem Type Hardware Rack Number BU87 Machin…" at bounding box center [457, 221] width 914 height 442
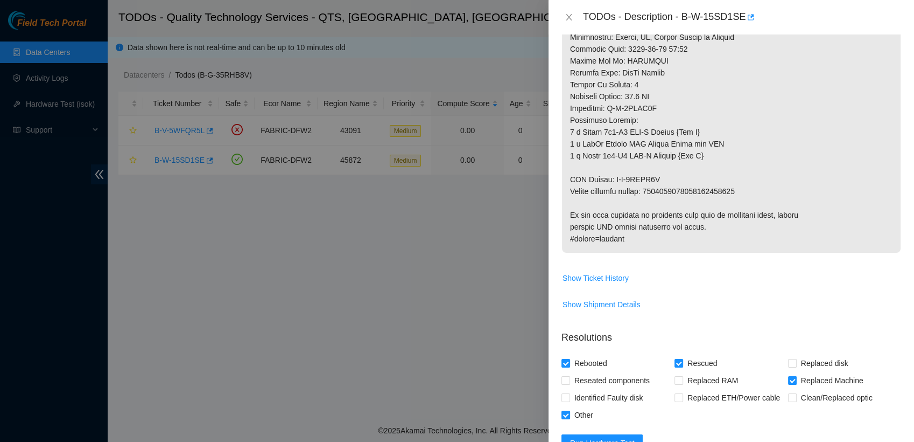
scroll to position [704, 0]
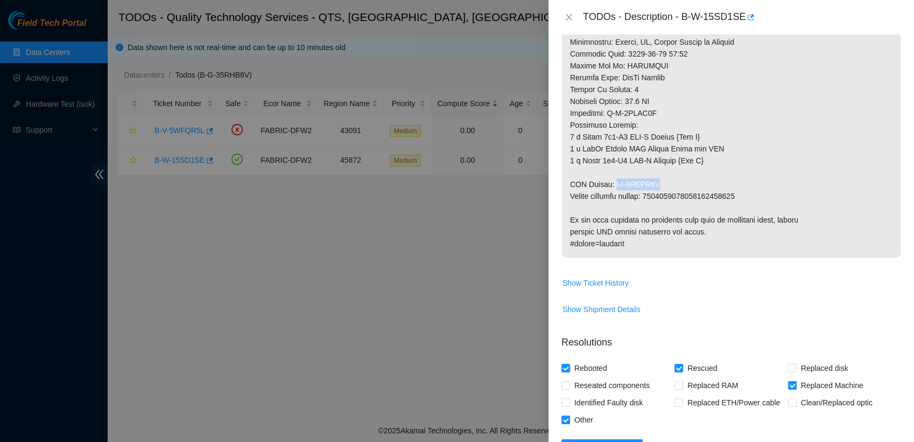
drag, startPoint x: 673, startPoint y: 181, endPoint x: 613, endPoint y: 185, distance: 59.9
copy p "B-V-5WKUG9N"
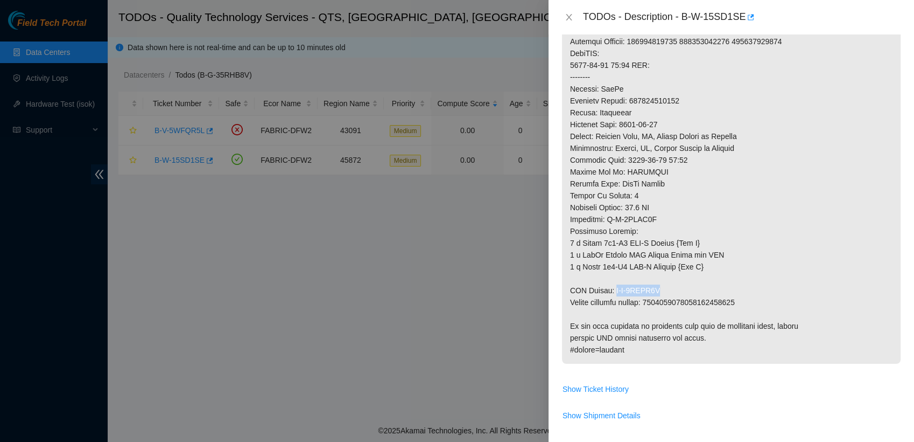
scroll to position [597, 0]
drag, startPoint x: 689, startPoint y: 97, endPoint x: 630, endPoint y: 105, distance: 59.7
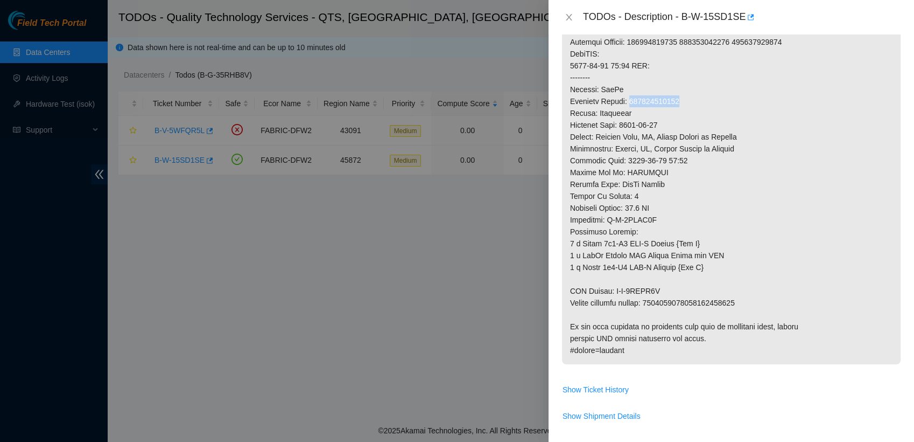
copy p "739263651625"
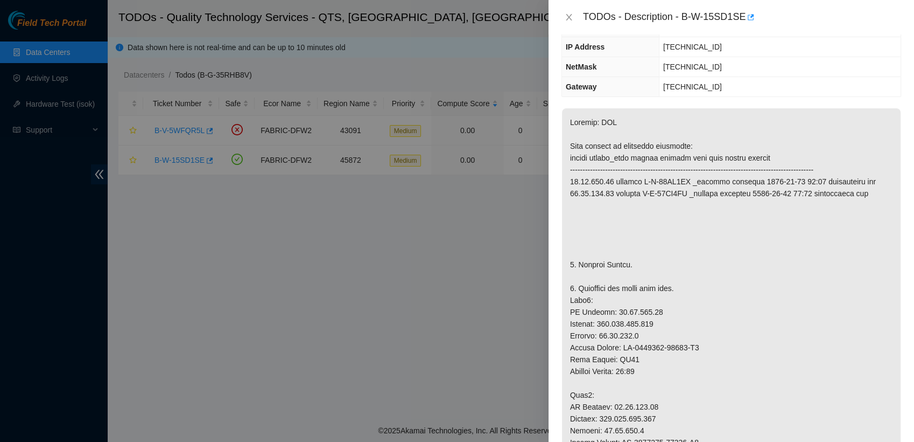
scroll to position [0, 0]
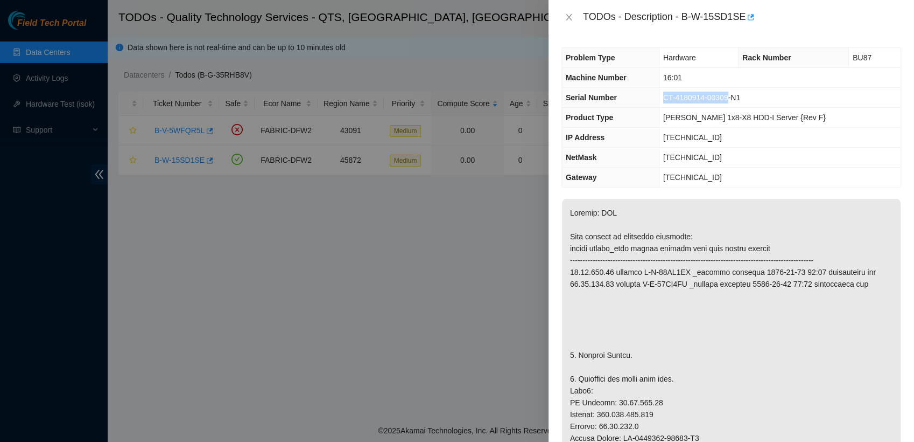
drag, startPoint x: 748, startPoint y: 98, endPoint x: 687, endPoint y: 98, distance: 61.4
click at [687, 98] on span "CT-4180914-00309-N1" at bounding box center [701, 97] width 77 height 9
copy span "CT-4180914-00309"
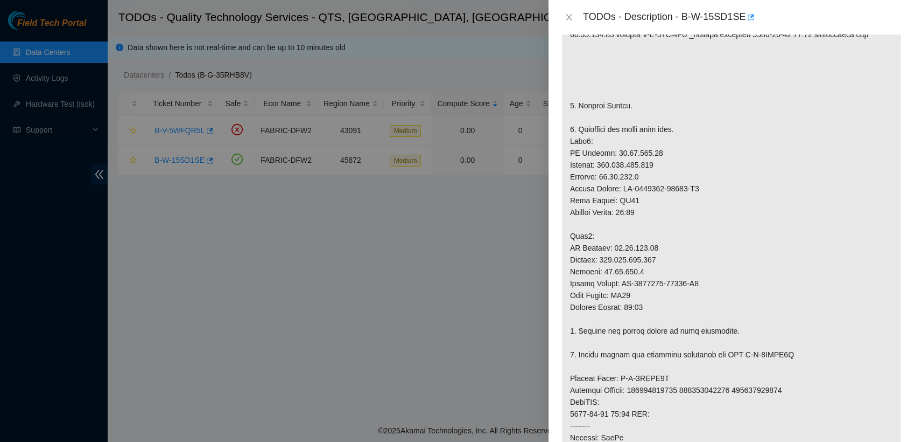
scroll to position [249, 0]
drag, startPoint x: 676, startPoint y: 375, endPoint x: 618, endPoint y: 377, distance: 58.7
click at [618, 377] on p at bounding box center [731, 331] width 339 height 762
copy p "B-V-5WKUG9E"
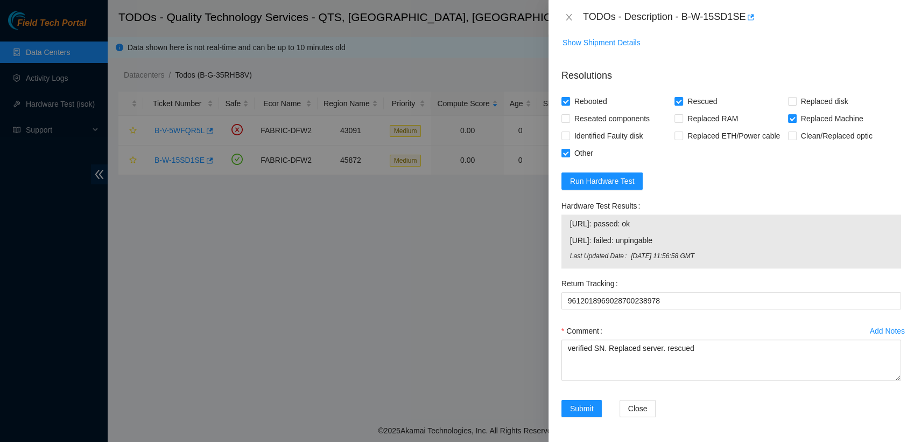
scroll to position [970, 0]
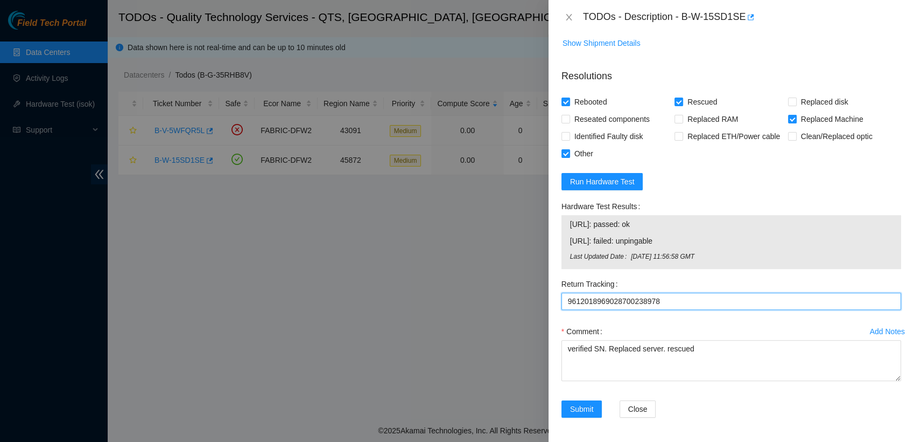
drag, startPoint x: 675, startPoint y: 302, endPoint x: 281, endPoint y: 337, distance: 395.1
click at [281, 337] on div "TODOs - Description - B-W-15SD1SE Problem Type Hardware Rack Number BU87 Machin…" at bounding box center [457, 221] width 914 height 442
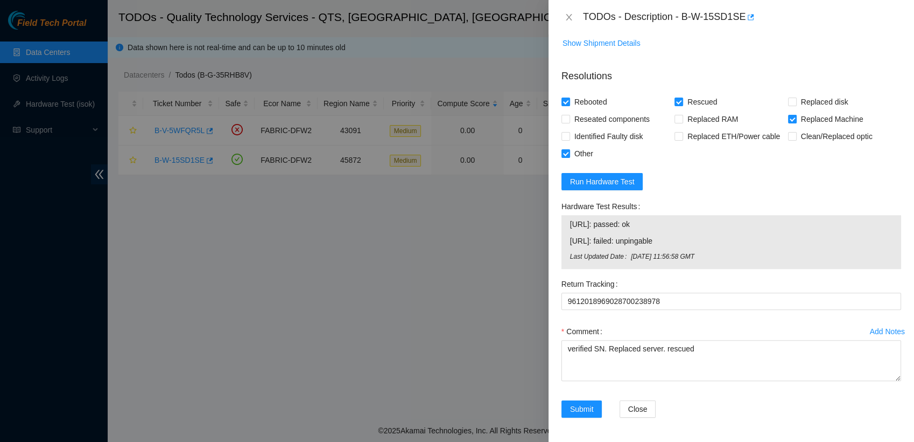
drag, startPoint x: 827, startPoint y: 190, endPoint x: 817, endPoint y: 182, distance: 12.6
click at [817, 182] on form "Resolutions Rebooted Rescued Replaced disk Reseated components Replaced RAM Rep…" at bounding box center [732, 245] width 340 height 370
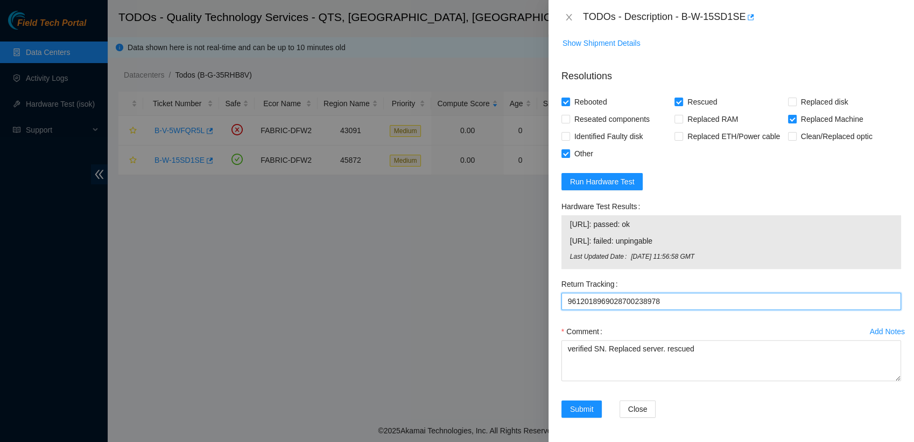
drag, startPoint x: 687, startPoint y: 302, endPoint x: 349, endPoint y: 264, distance: 340.2
click at [349, 264] on div "TODOs - Description - B-W-15SD1SE Problem Type Hardware Rack Number BU87 Machin…" at bounding box center [457, 221] width 914 height 442
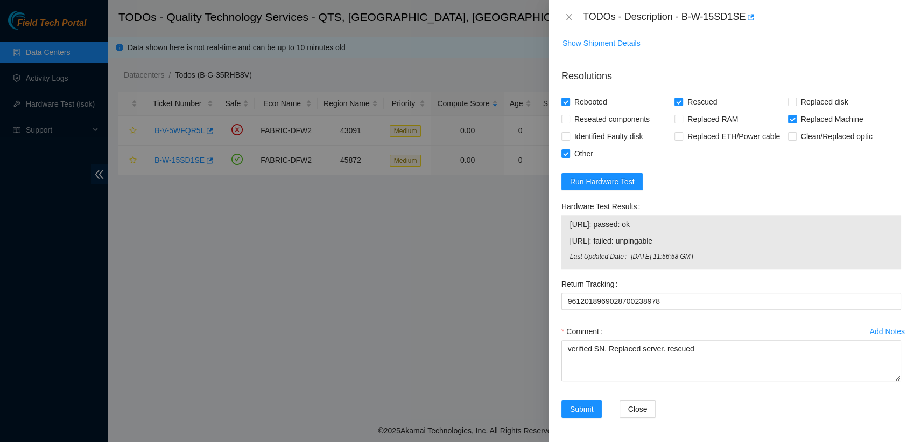
click at [842, 150] on div "Rebooted Rescued Replaced disk Reseated components Replaced RAM Replaced Machin…" at bounding box center [732, 127] width 340 height 69
drag, startPoint x: 842, startPoint y: 150, endPoint x: 834, endPoint y: 158, distance: 10.7
click at [834, 158] on div "Rebooted Rescued Replaced disk Reseated components Replaced RAM Replaced Machin…" at bounding box center [732, 127] width 340 height 69
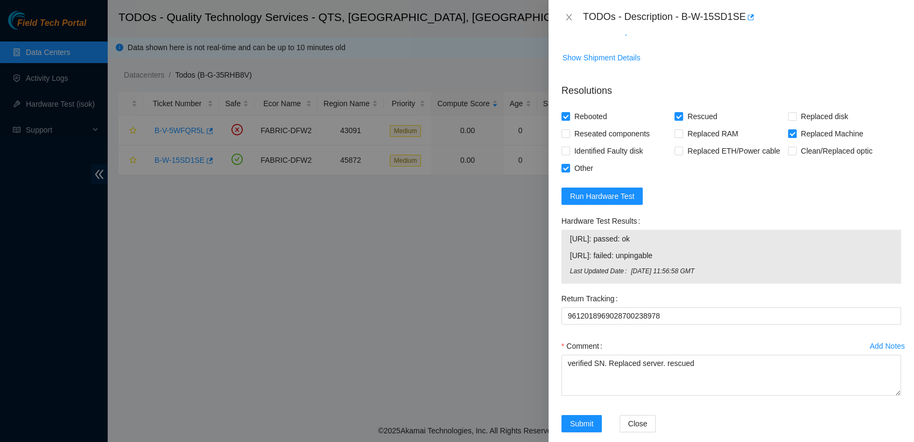
scroll to position [970, 0]
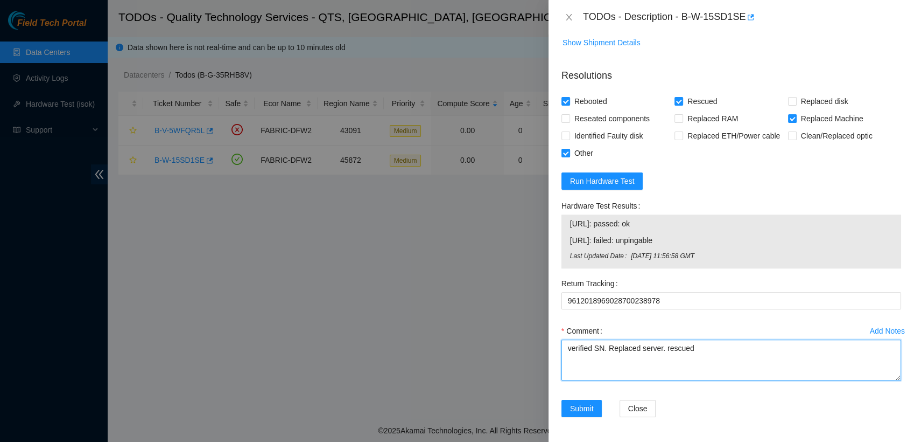
click at [722, 340] on textarea "verified SN. Replaced server. rescued" at bounding box center [732, 359] width 340 height 41
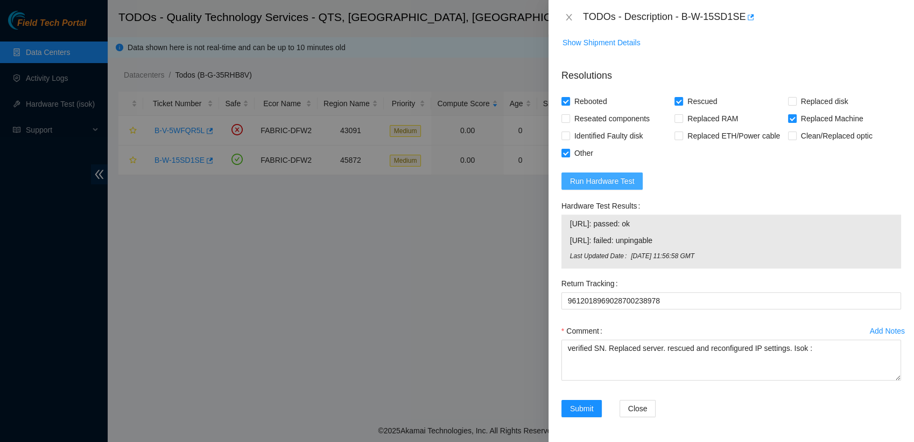
click at [612, 177] on span "Run Hardware Test" at bounding box center [602, 181] width 65 height 12
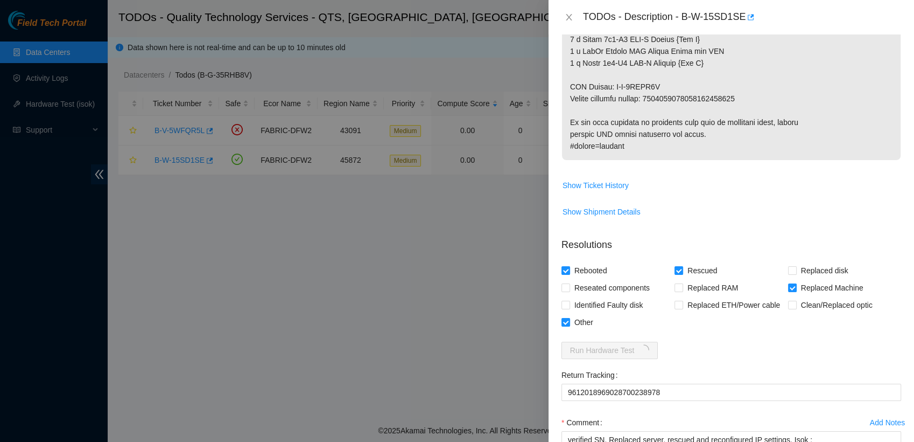
scroll to position [802, 0]
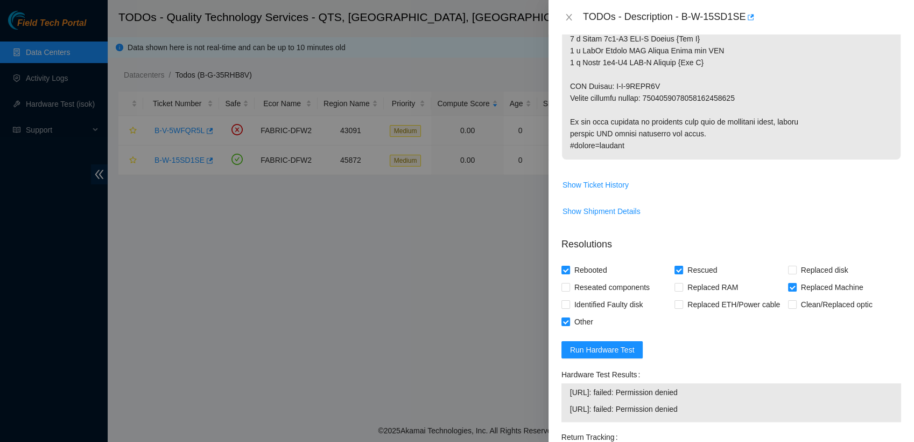
drag, startPoint x: 737, startPoint y: 403, endPoint x: 569, endPoint y: 390, distance: 168.5
click at [569, 390] on div "[URL]: failed: Permission denied [URL]: failed: Permission denied" at bounding box center [732, 402] width 340 height 39
copy tbody "[URL]: failed: Permission denied [URL]: failed: Permission denied"
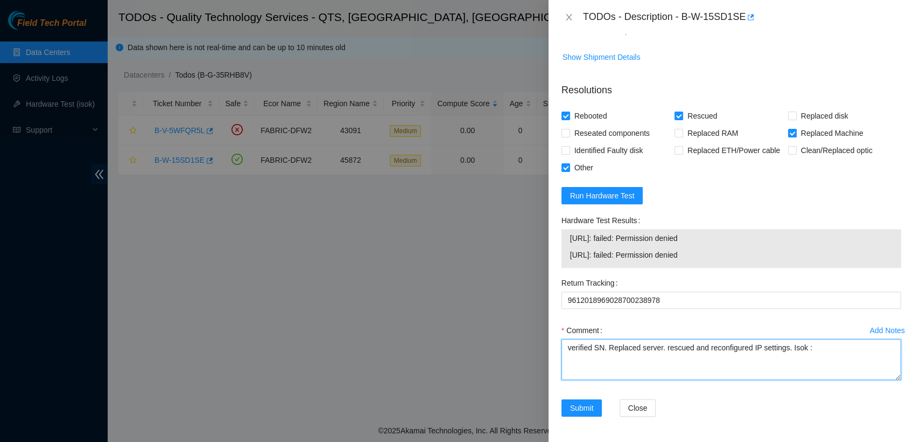
click at [812, 353] on textarea "verified SN. Replaced server. rescued and reconfigured IP settings. Isok :" at bounding box center [732, 359] width 340 height 41
paste textarea "[URL]: failed: Permission denied [URL]: failed: Permission denied"
type textarea "verified SN. Replaced server. rescued and reconfigured IP settings. Isok : [URL…"
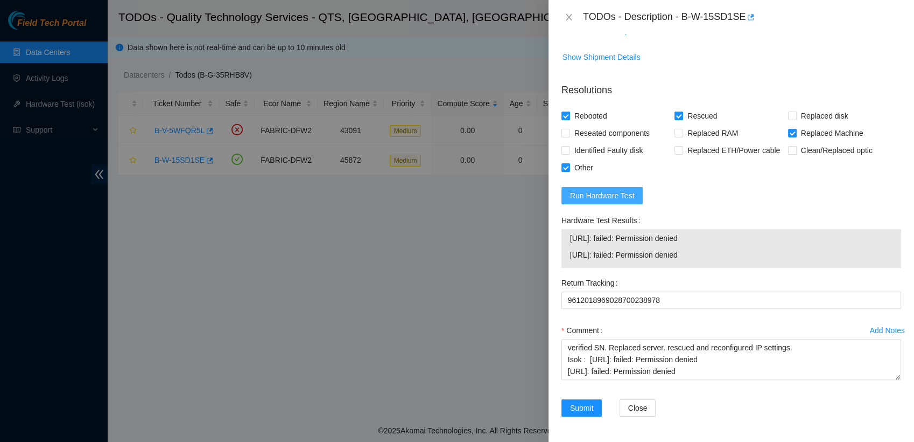
click at [603, 195] on span "Run Hardware Test" at bounding box center [602, 196] width 65 height 12
click at [586, 405] on span "Submit" at bounding box center [582, 408] width 24 height 12
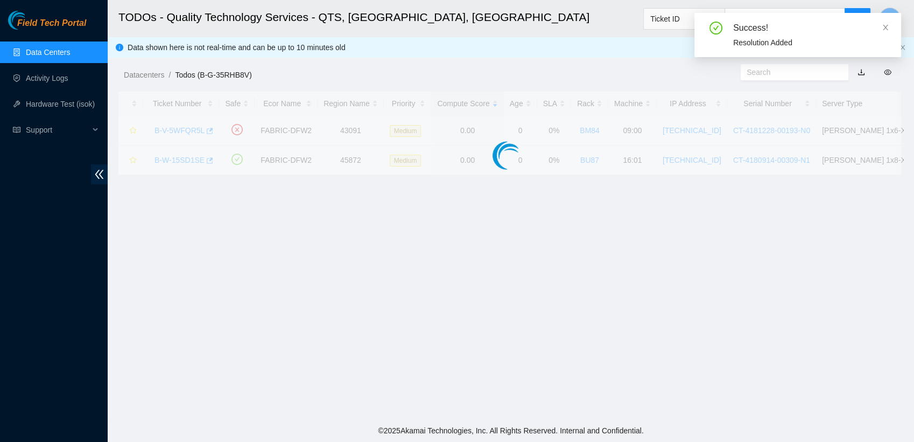
scroll to position [256, 0]
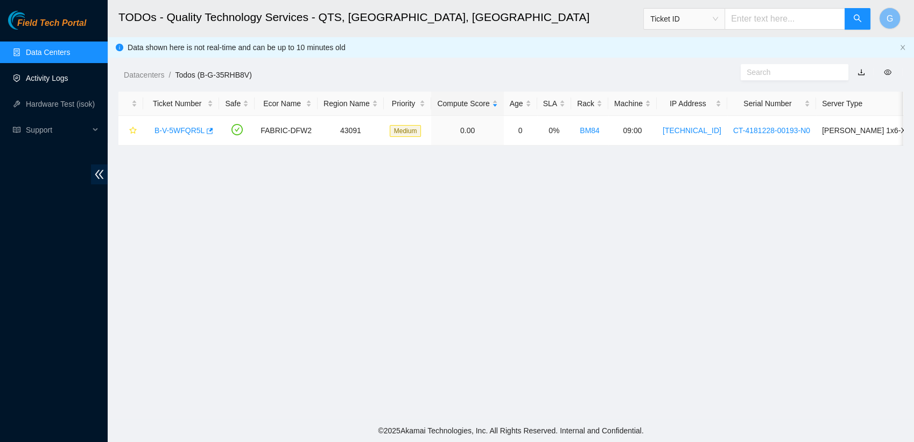
click at [40, 75] on link "Activity Logs" at bounding box center [47, 78] width 43 height 9
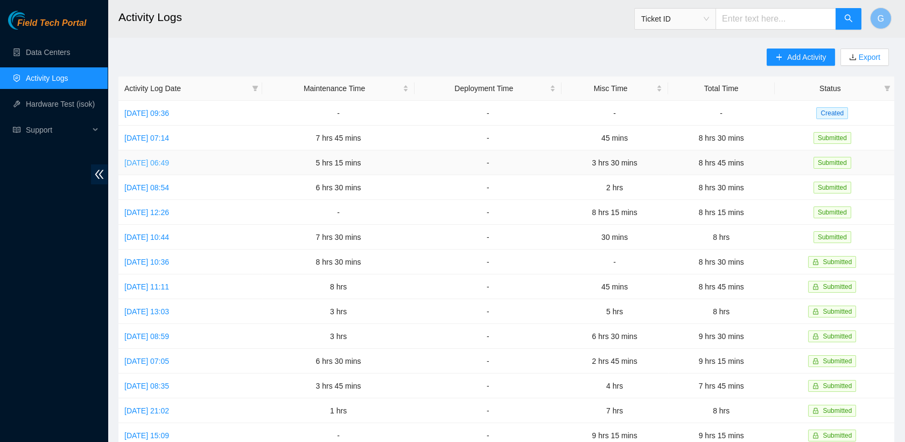
click at [169, 162] on link "[DATE] 06:49" at bounding box center [146, 162] width 45 height 9
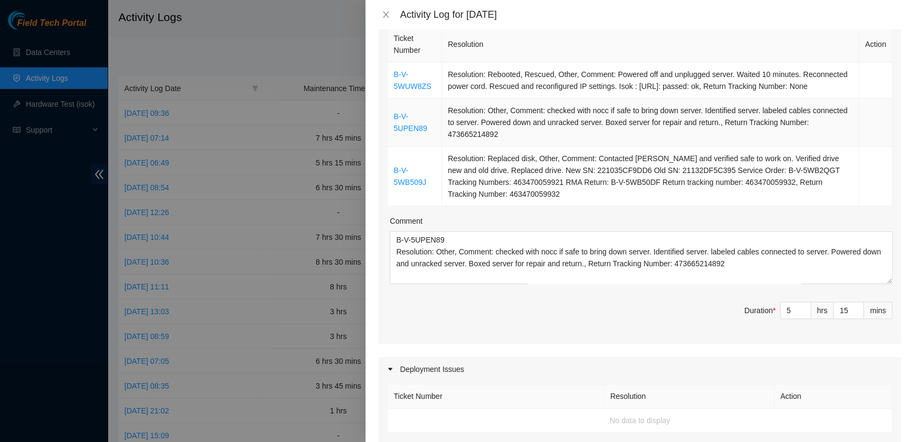
scroll to position [172, 0]
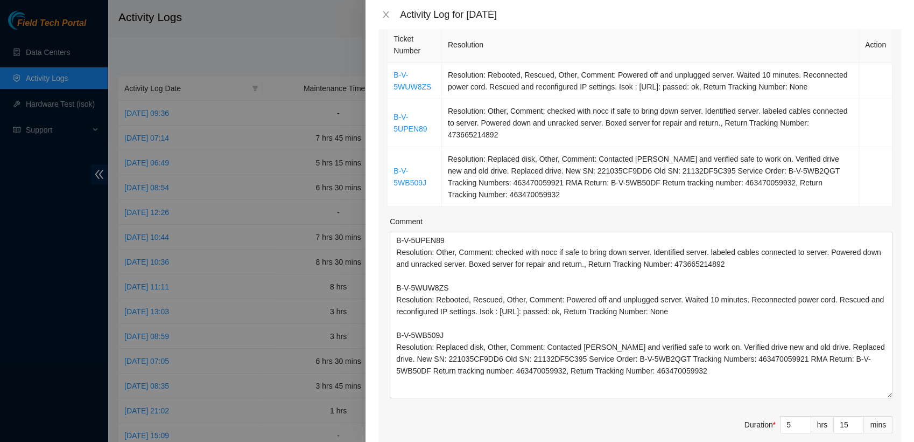
drag, startPoint x: 878, startPoint y: 281, endPoint x: 900, endPoint y: 398, distance: 120.0
click at [900, 398] on div "Note: This activity log is for informational purposes only. You will not be pai…" at bounding box center [640, 235] width 549 height 412
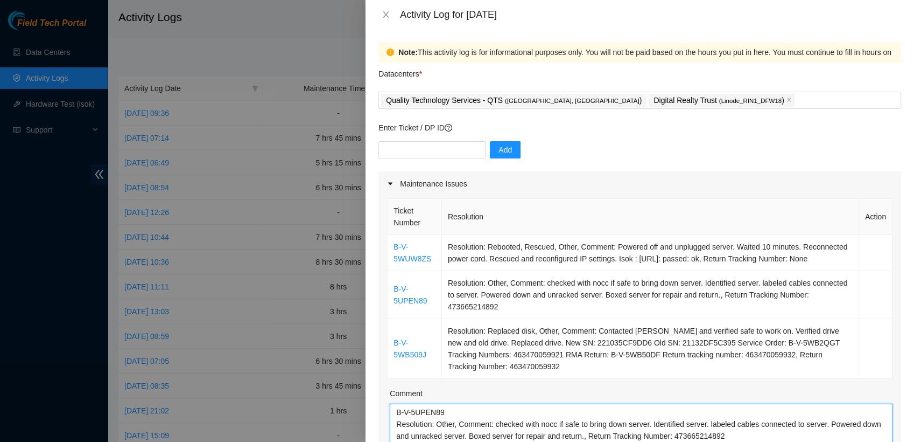
drag, startPoint x: 742, startPoint y: 379, endPoint x: 143, endPoint y: 9, distance: 704.2
click at [143, 9] on div "Activity Log for [DATE] Note: This activity log is for informational purposes o…" at bounding box center [457, 221] width 914 height 442
click at [383, 12] on icon "close" at bounding box center [386, 14] width 9 height 9
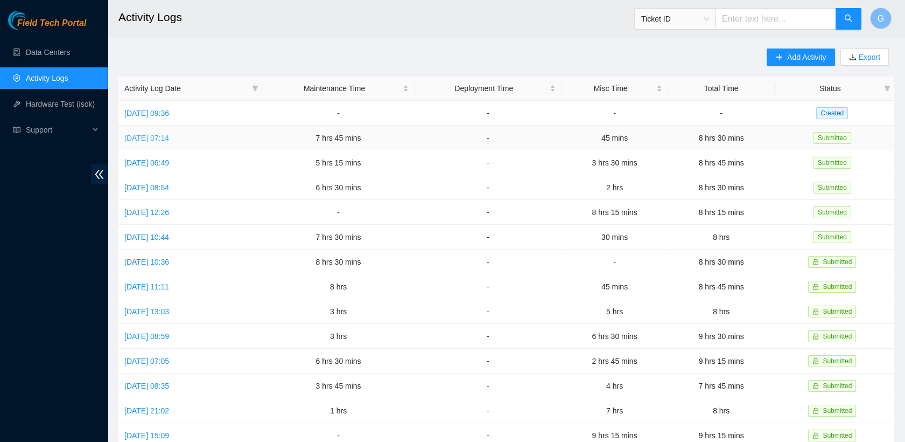
click at [169, 139] on link "[DATE] 07:14" at bounding box center [146, 138] width 45 height 9
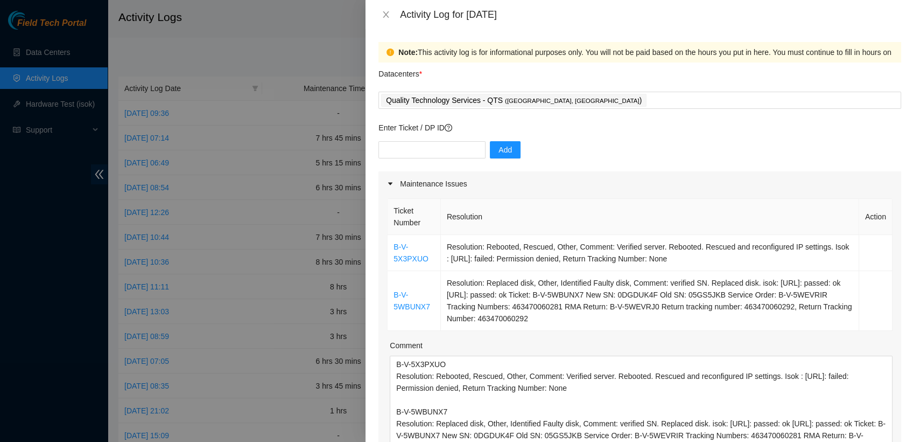
drag, startPoint x: 878, startPoint y: 401, endPoint x: 901, endPoint y: 472, distance: 74.4
click at [901, 441] on html "Field Tech Portal Data Centers Activity Logs Hardware Test (isok) Support Activ…" at bounding box center [457, 221] width 914 height 442
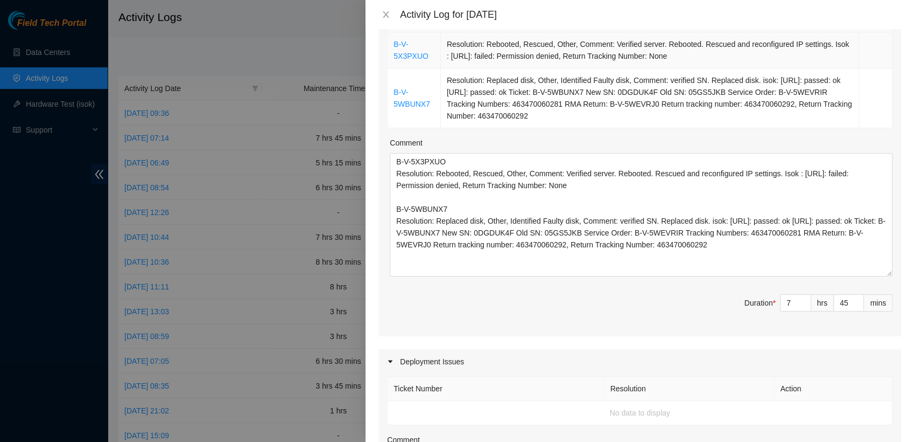
scroll to position [202, 0]
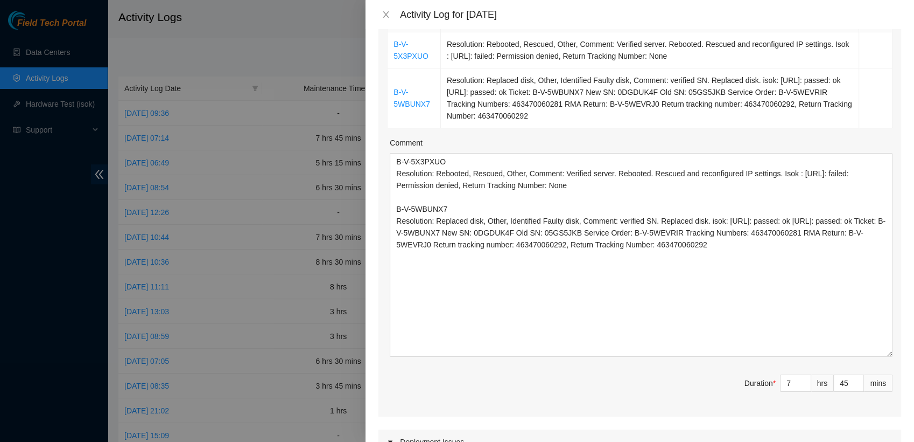
drag, startPoint x: 878, startPoint y: 270, endPoint x: 904, endPoint y: 351, distance: 85.3
click at [904, 351] on div "Note: This activity log is for informational purposes only. You will not be pai…" at bounding box center [640, 235] width 549 height 412
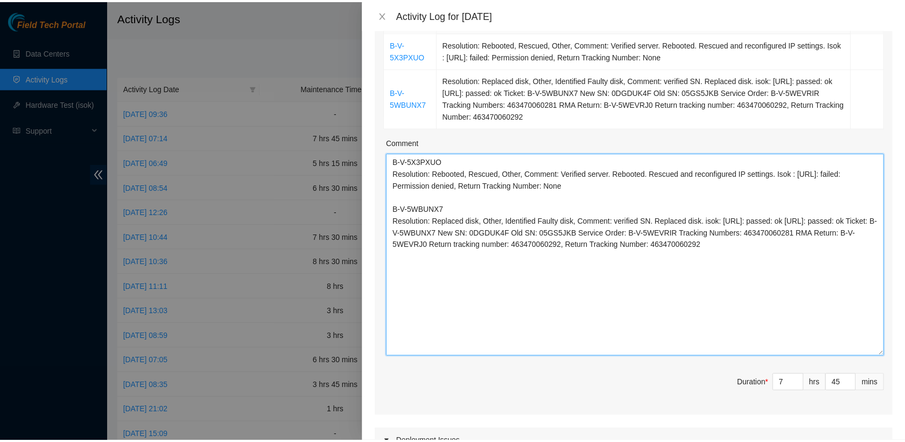
scroll to position [0, 0]
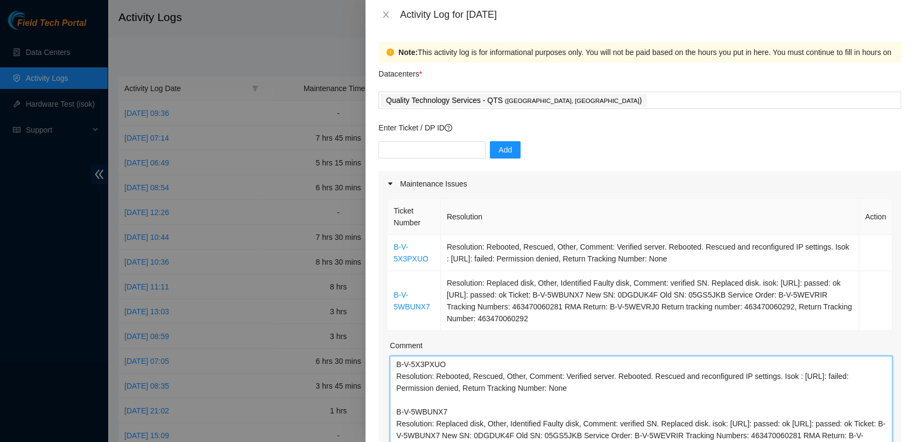
drag, startPoint x: 848, startPoint y: 338, endPoint x: 327, endPoint y: -17, distance: 630.8
click at [327, 0] on html "Field Tech Portal Data Centers Activity Logs Hardware Test (isok) Support Activ…" at bounding box center [457, 221] width 914 height 442
click at [390, 15] on icon "close" at bounding box center [386, 14] width 9 height 9
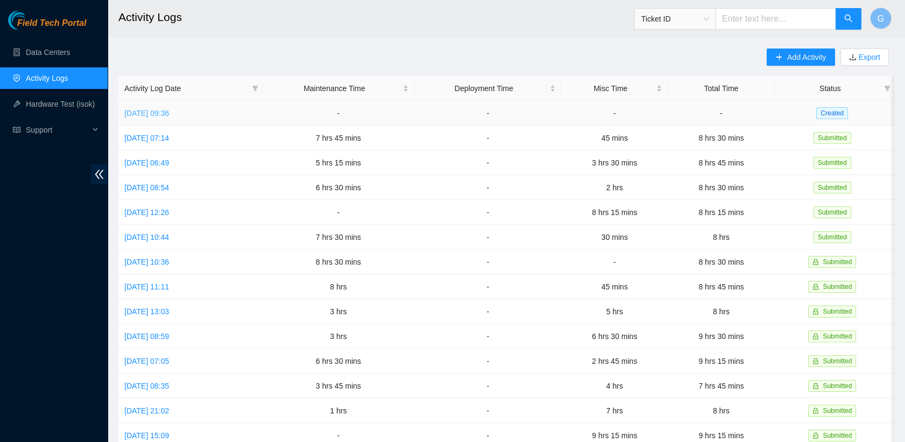
click at [142, 110] on link "[DATE] 09:36" at bounding box center [146, 113] width 45 height 9
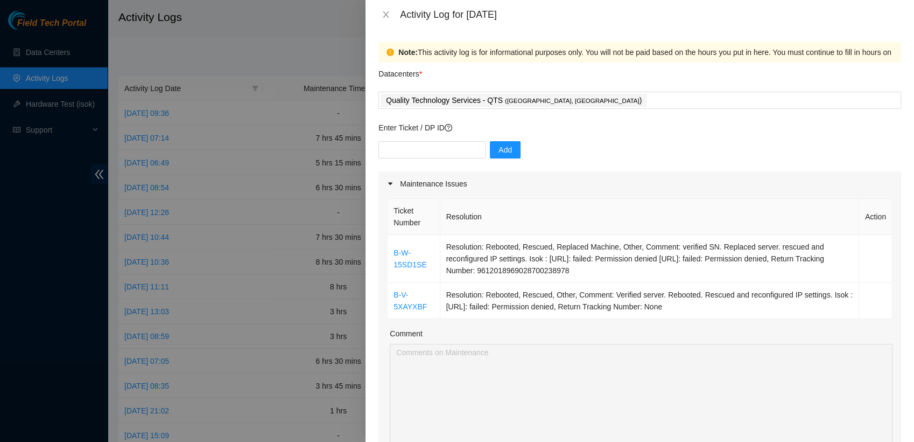
click at [903, 441] on html "Field Tech Portal Data Centers Activity Logs Hardware Test (isok) Support Activ…" at bounding box center [457, 221] width 914 height 442
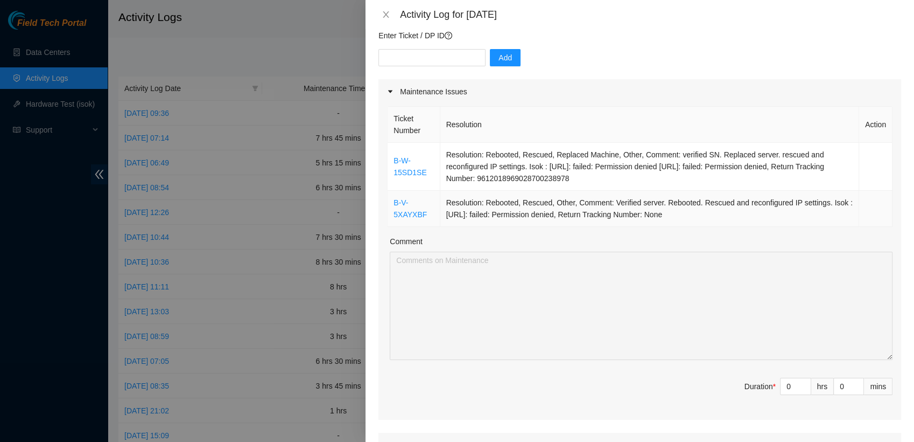
scroll to position [93, 0]
